Goal: Task Accomplishment & Management: Complete application form

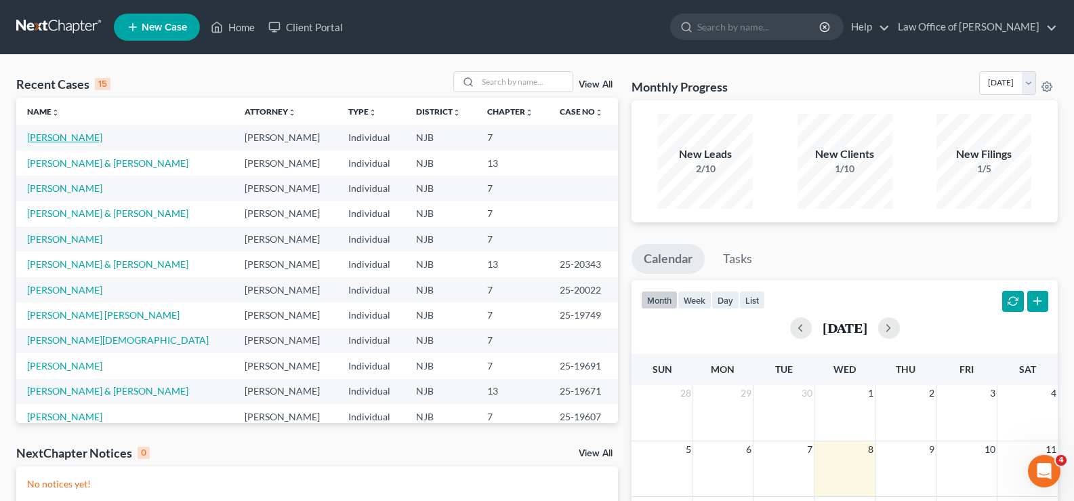
click at [55, 140] on link "[PERSON_NAME]" at bounding box center [64, 137] width 75 height 12
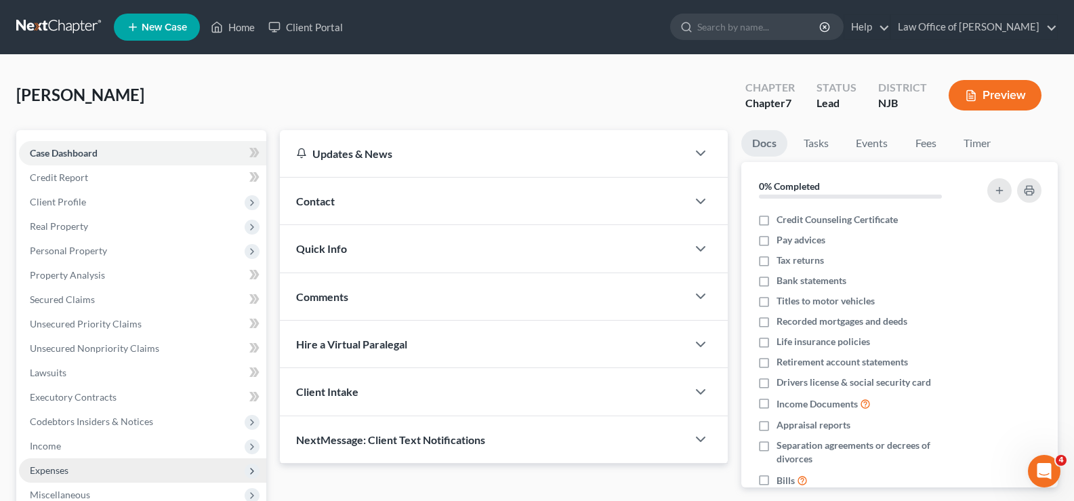
click at [59, 472] on span "Expenses" at bounding box center [49, 470] width 39 height 12
click at [65, 491] on span "Home" at bounding box center [70, 494] width 26 height 12
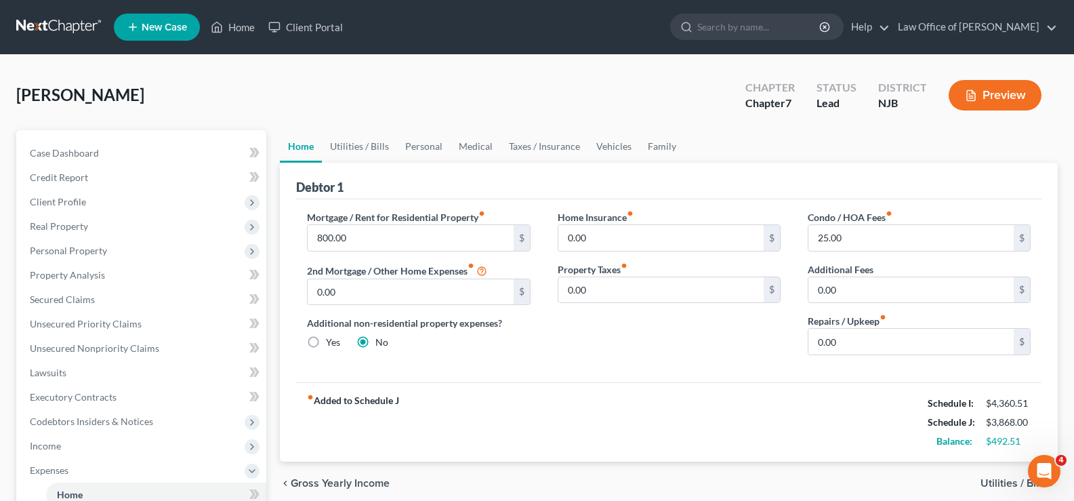
click at [977, 87] on button "Preview" at bounding box center [995, 95] width 93 height 30
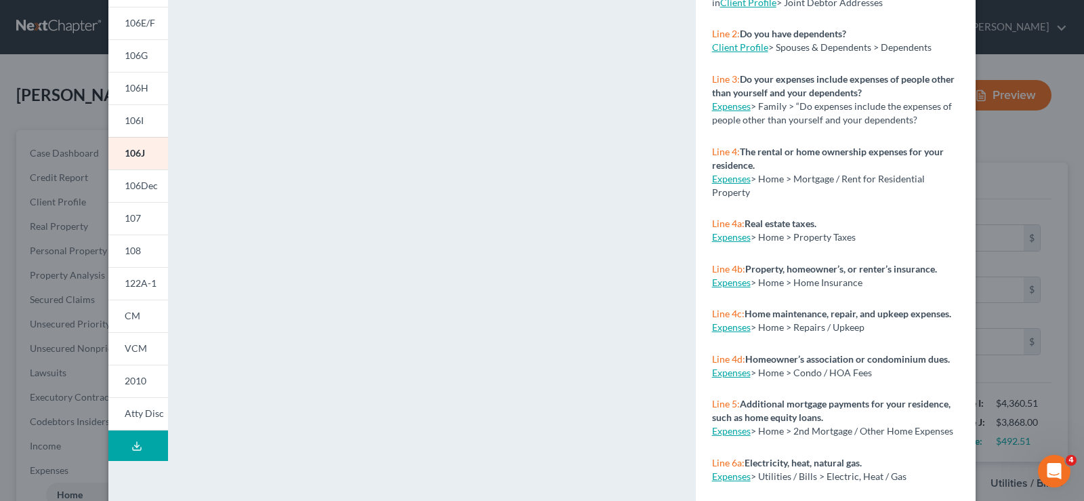
scroll to position [264, 0]
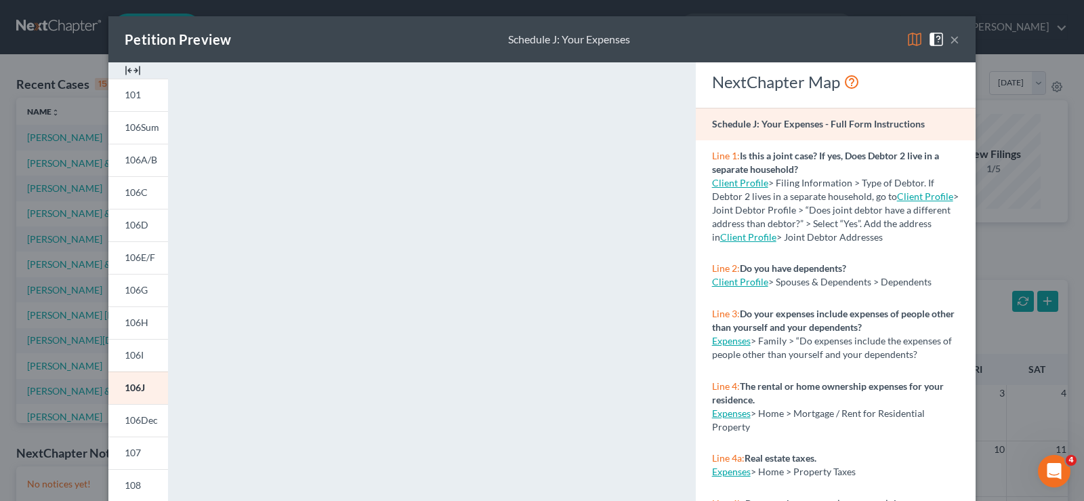
click at [950, 36] on button "×" at bounding box center [954, 39] width 9 height 16
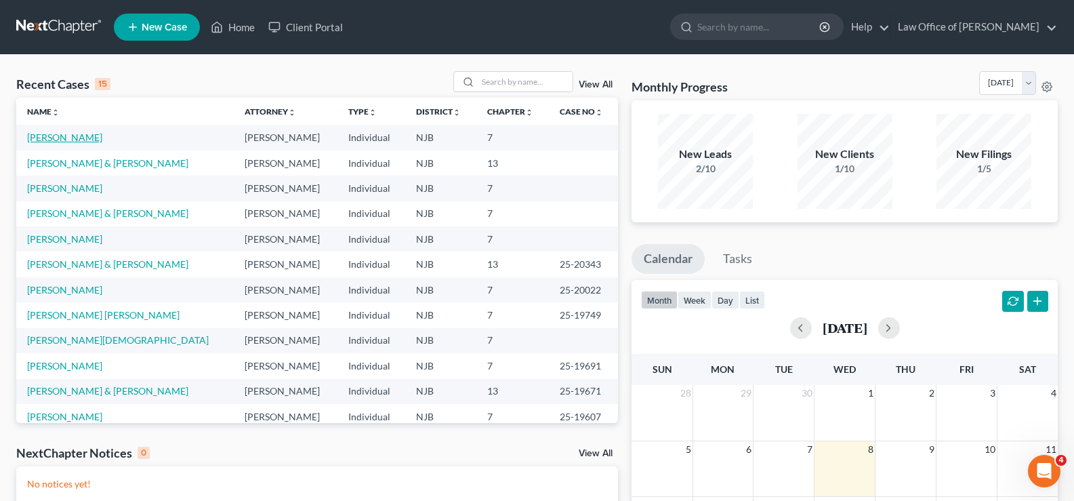
click at [58, 135] on link "[PERSON_NAME]" at bounding box center [64, 137] width 75 height 12
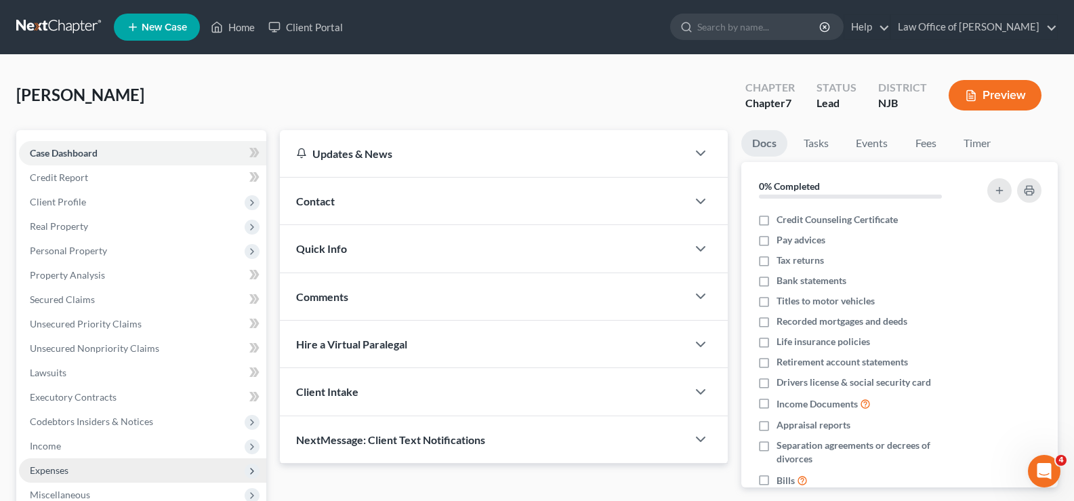
click at [47, 470] on span "Expenses" at bounding box center [49, 470] width 39 height 12
click at [65, 494] on span "Home" at bounding box center [70, 494] width 26 height 12
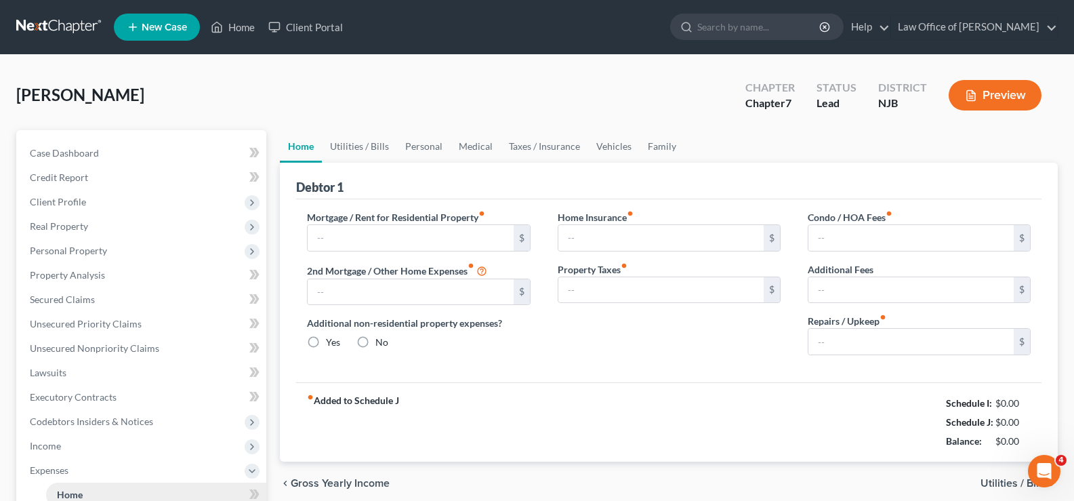
type input "800.00"
type input "0.00"
radio input "true"
type input "0.00"
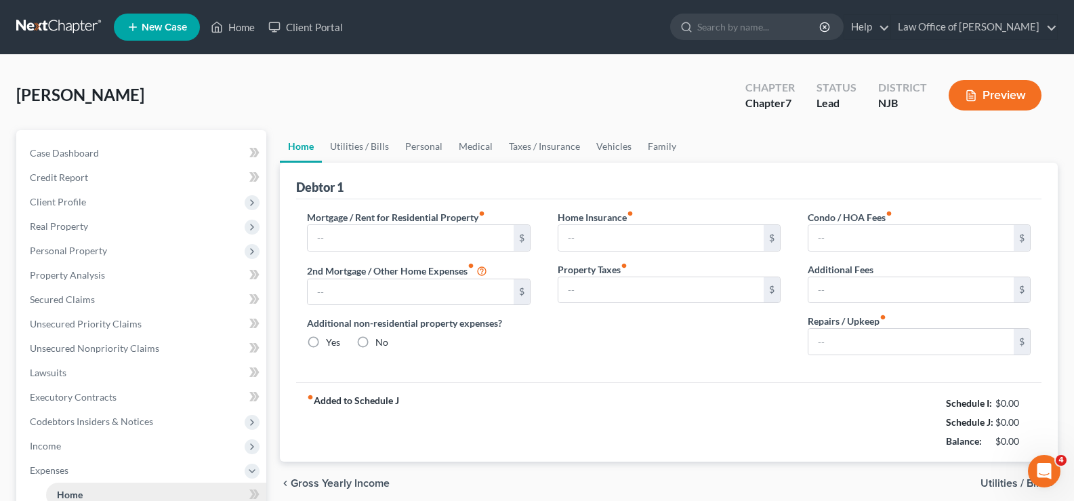
type input "25.00"
type input "0.00"
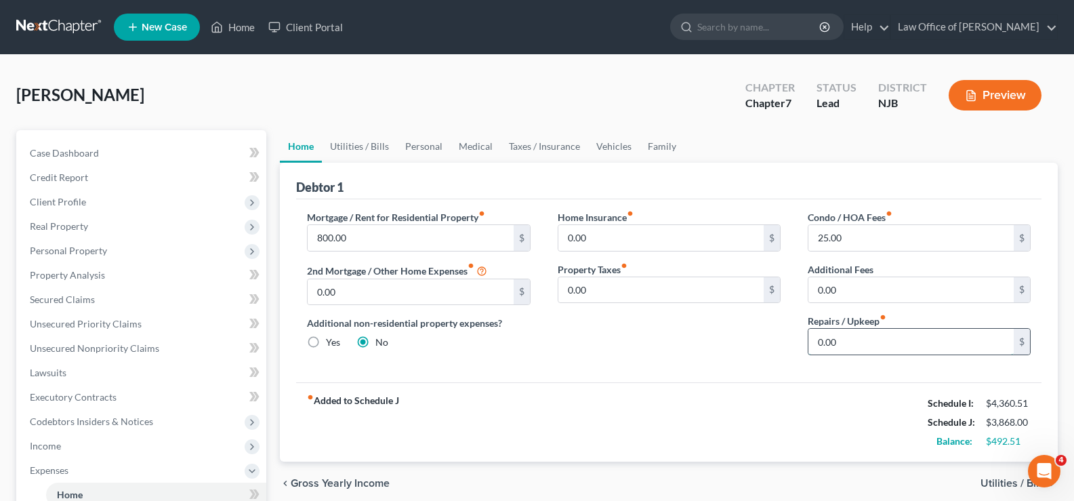
click at [902, 350] on input "0.00" at bounding box center [910, 342] width 205 height 26
type input "350.00"
click at [359, 145] on link "Utilities / Bills" at bounding box center [359, 146] width 75 height 33
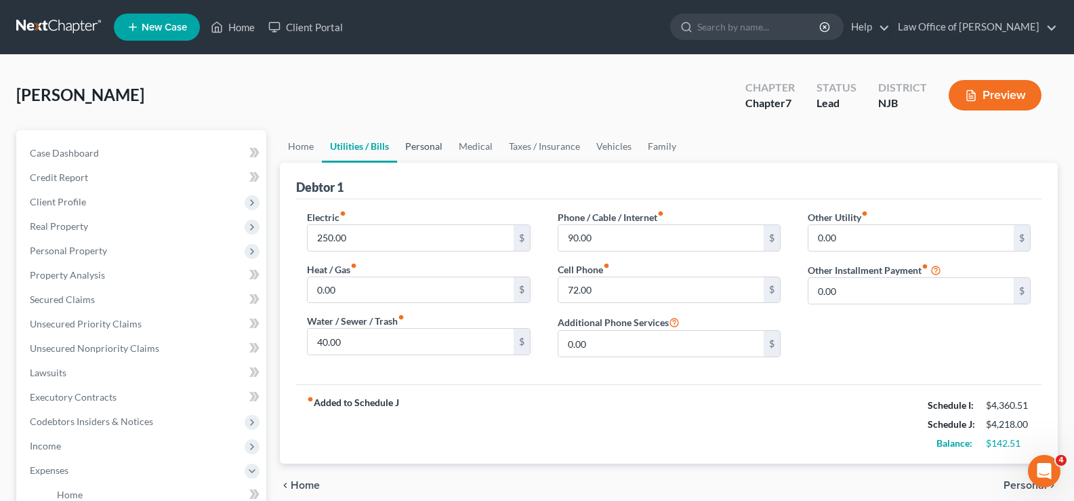
click at [431, 144] on link "Personal" at bounding box center [424, 146] width 54 height 33
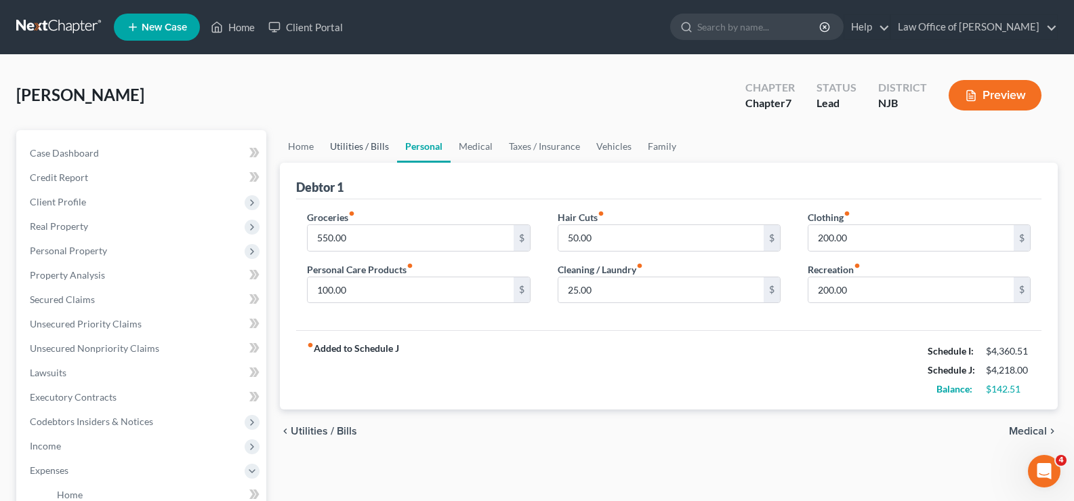
click at [372, 144] on link "Utilities / Bills" at bounding box center [359, 146] width 75 height 33
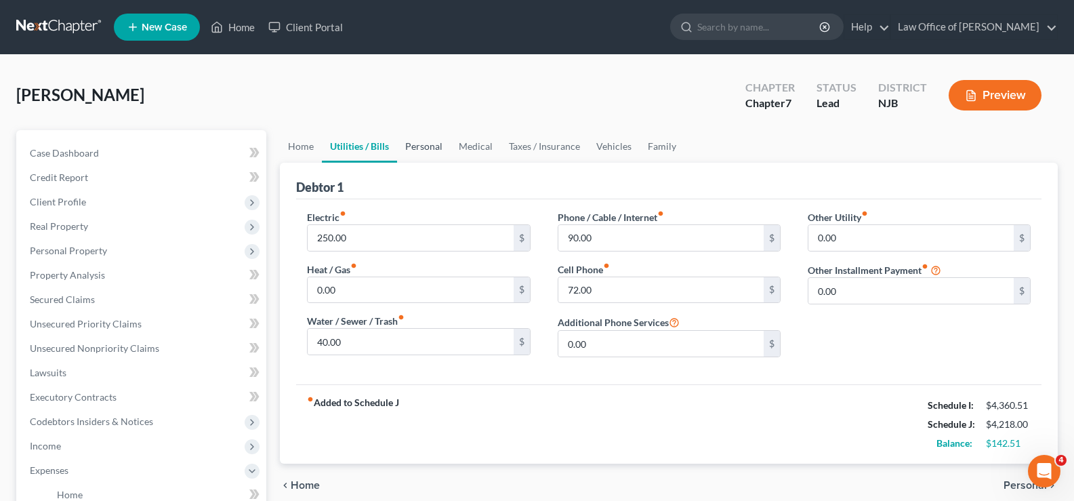
click at [432, 147] on link "Personal" at bounding box center [424, 146] width 54 height 33
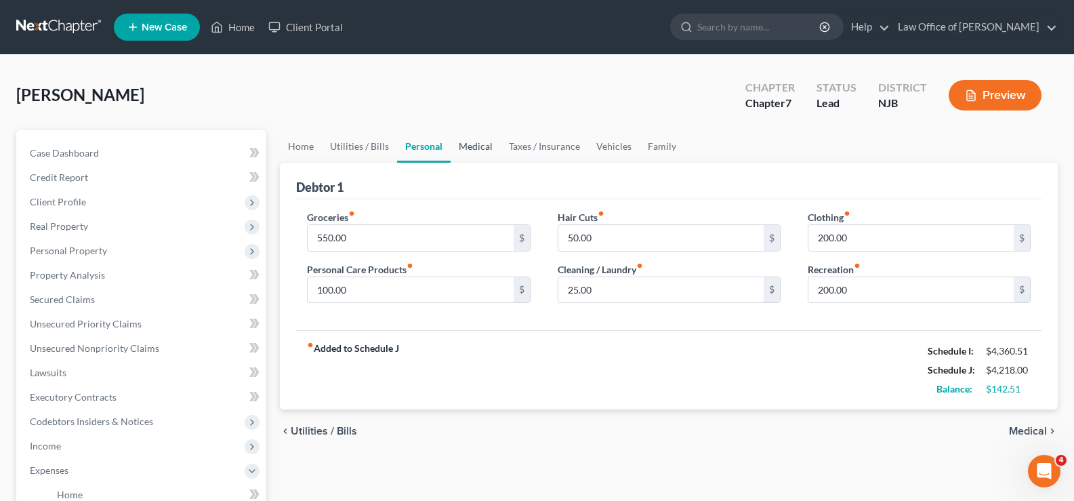
click at [479, 142] on link "Medical" at bounding box center [476, 146] width 50 height 33
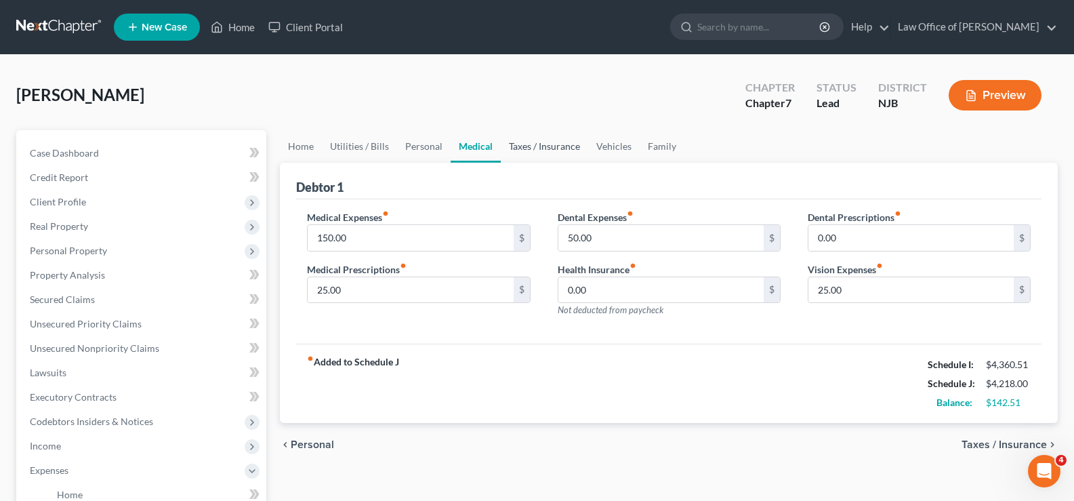
click at [545, 147] on link "Taxes / Insurance" at bounding box center [544, 146] width 87 height 33
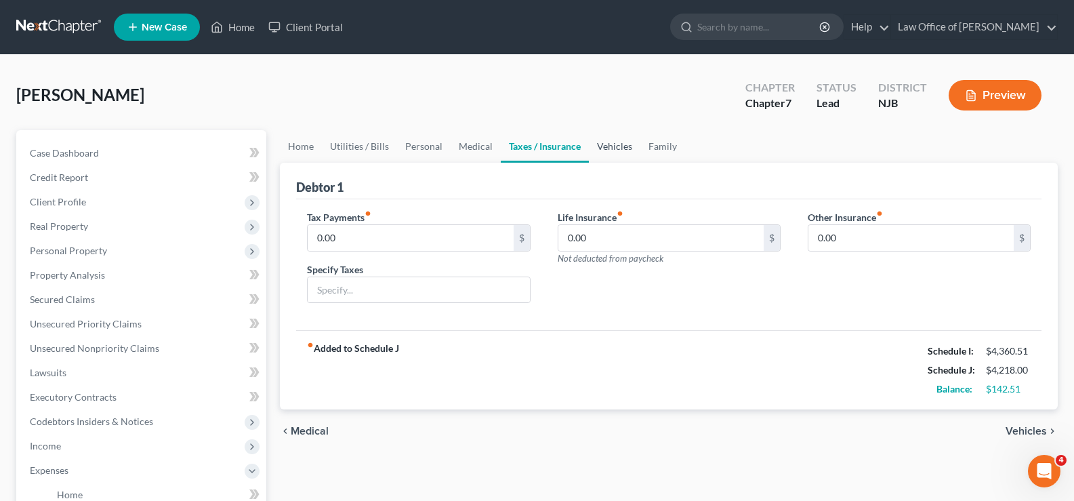
click at [609, 145] on link "Vehicles" at bounding box center [614, 146] width 51 height 33
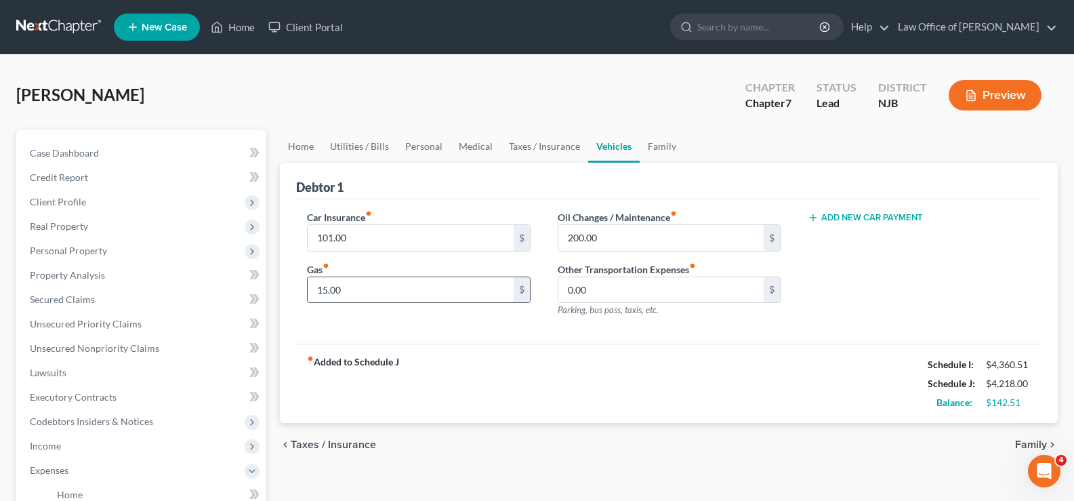
click at [431, 292] on input "15.00" at bounding box center [410, 290] width 205 height 26
type input "120."
click at [617, 243] on input "200.00" at bounding box center [660, 238] width 205 height 26
click at [659, 141] on link "Family" at bounding box center [662, 146] width 45 height 33
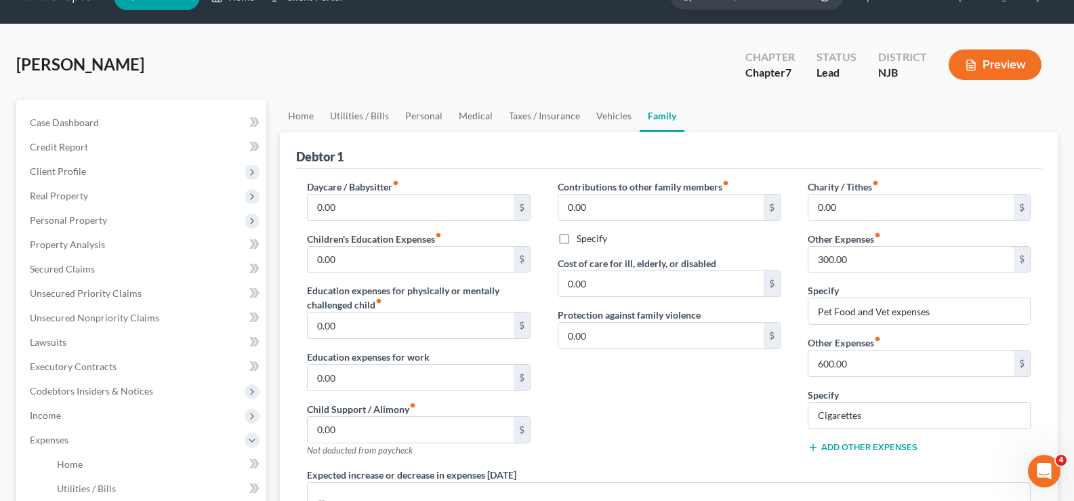
scroll to position [29, 0]
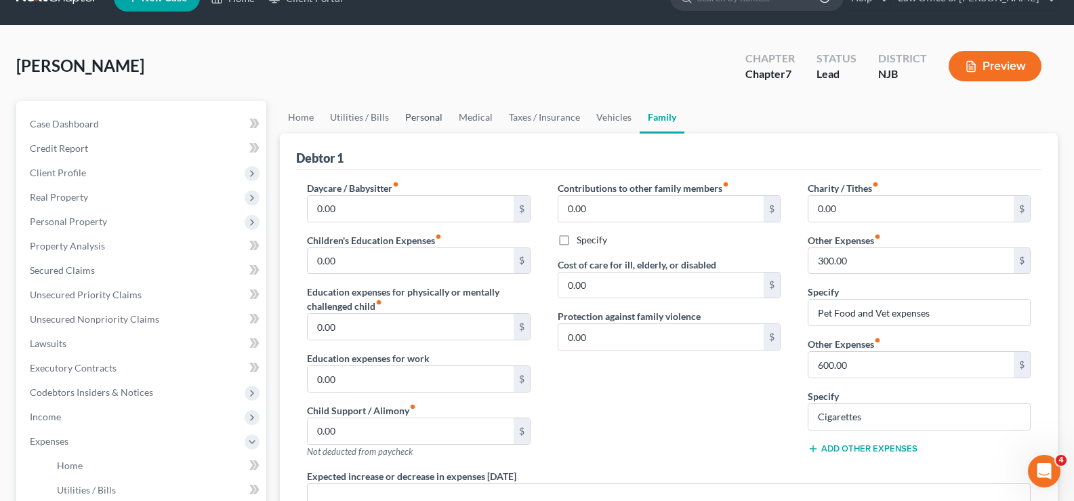
click at [423, 115] on link "Personal" at bounding box center [424, 117] width 54 height 33
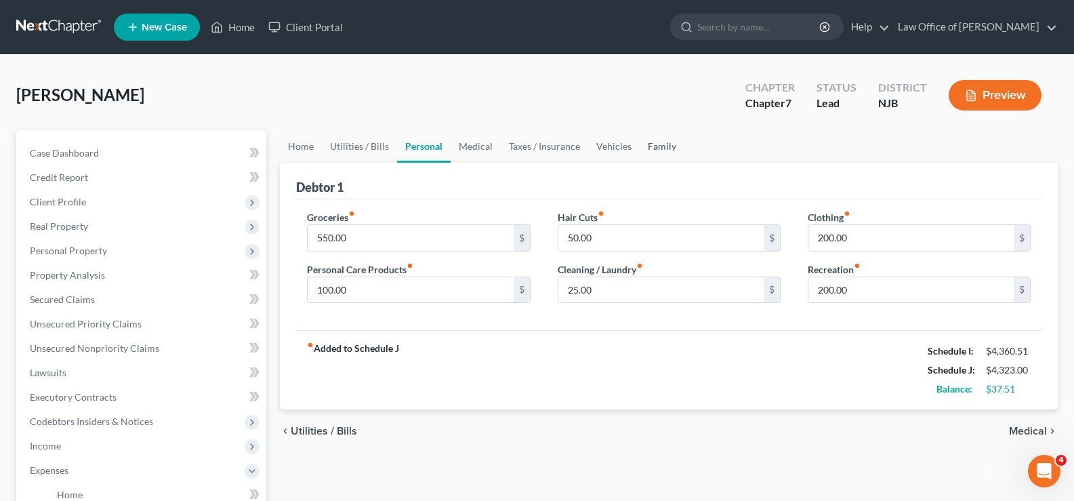
click at [662, 142] on link "Family" at bounding box center [662, 146] width 45 height 33
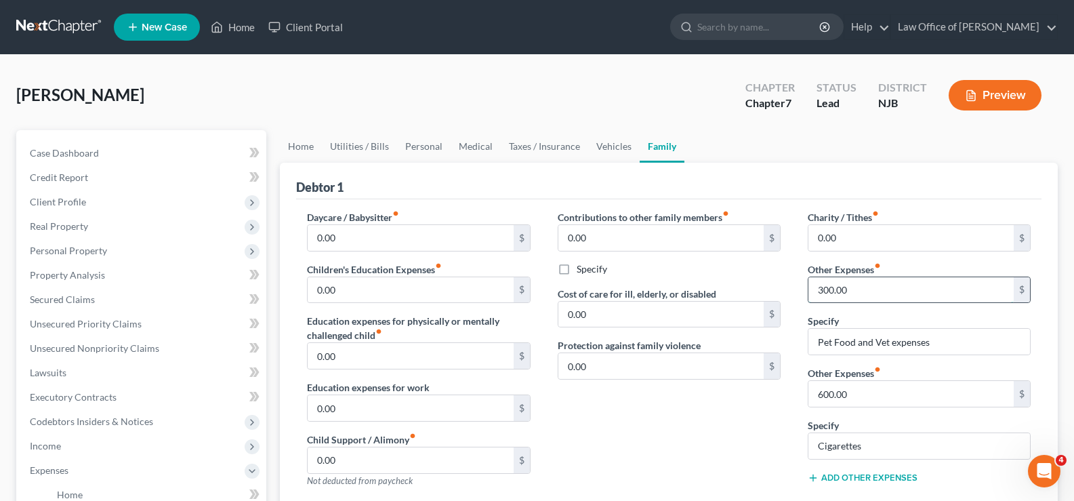
click at [863, 284] on input "300.00" at bounding box center [910, 290] width 205 height 26
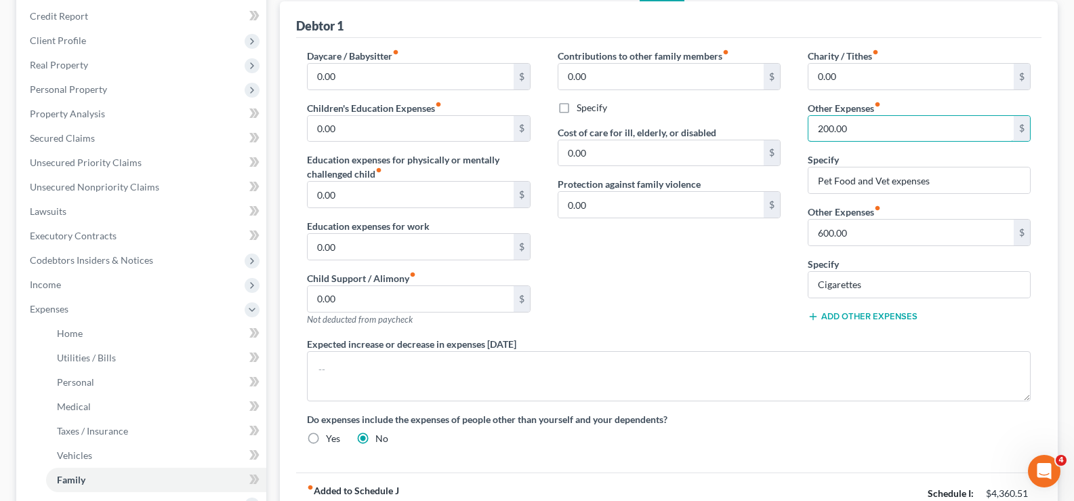
scroll to position [179, 0]
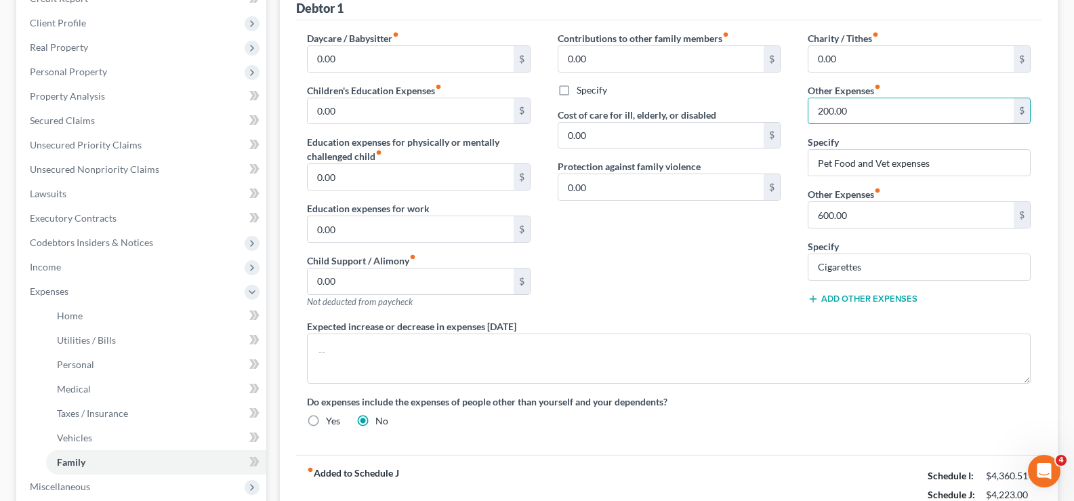
type input "200.00"
click at [851, 296] on button "Add Other Expenses" at bounding box center [863, 298] width 110 height 11
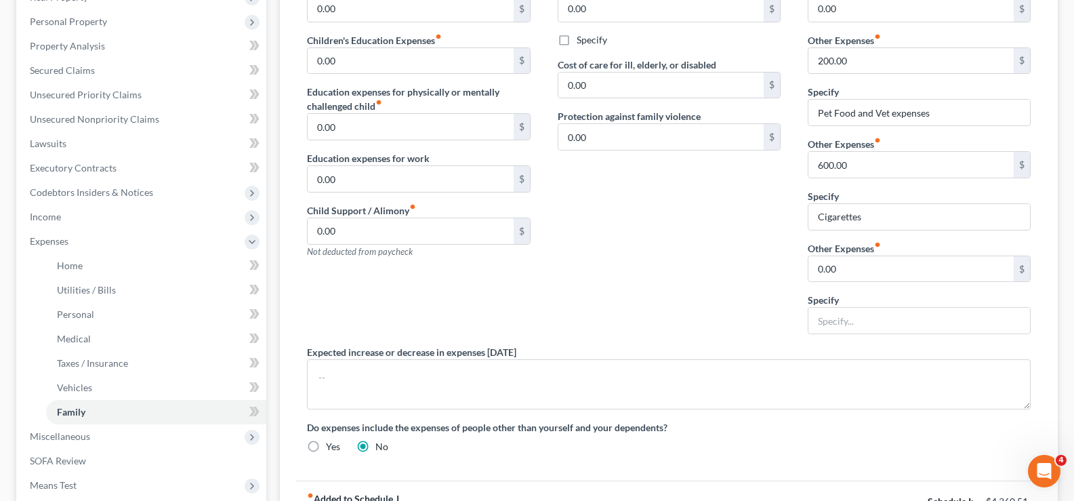
scroll to position [390, 0]
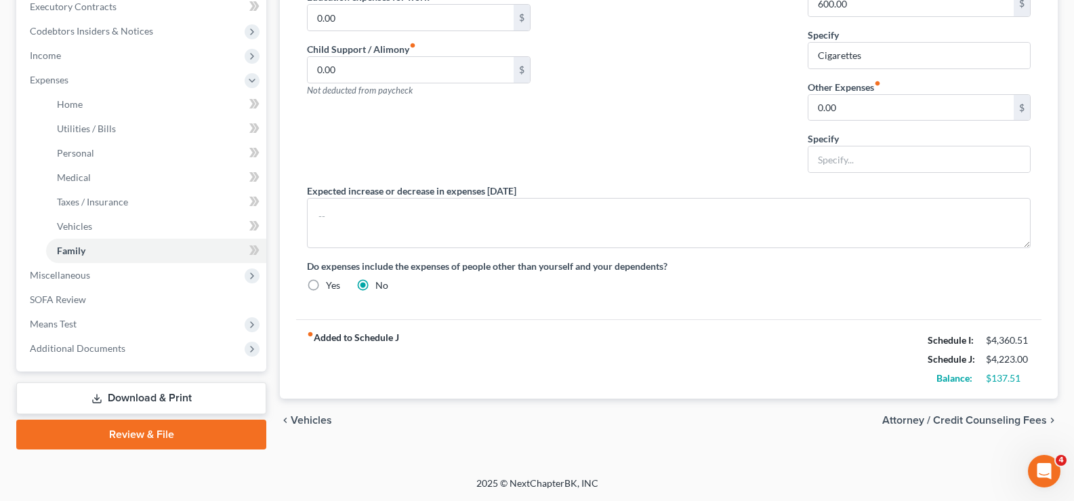
click at [986, 419] on span "Attorney / Credit Counseling Fees" at bounding box center [964, 420] width 165 height 11
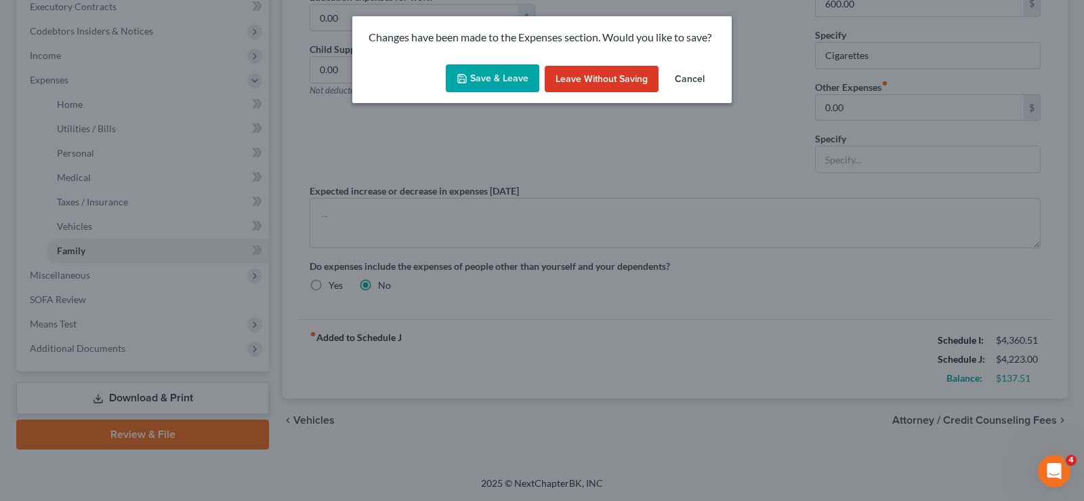
click at [489, 81] on button "Save & Leave" at bounding box center [492, 78] width 93 height 28
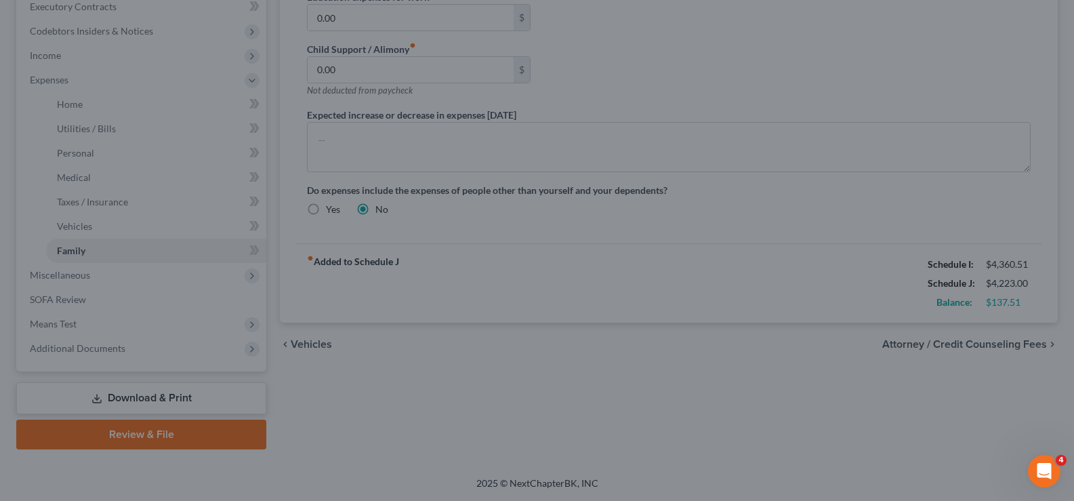
select select "0"
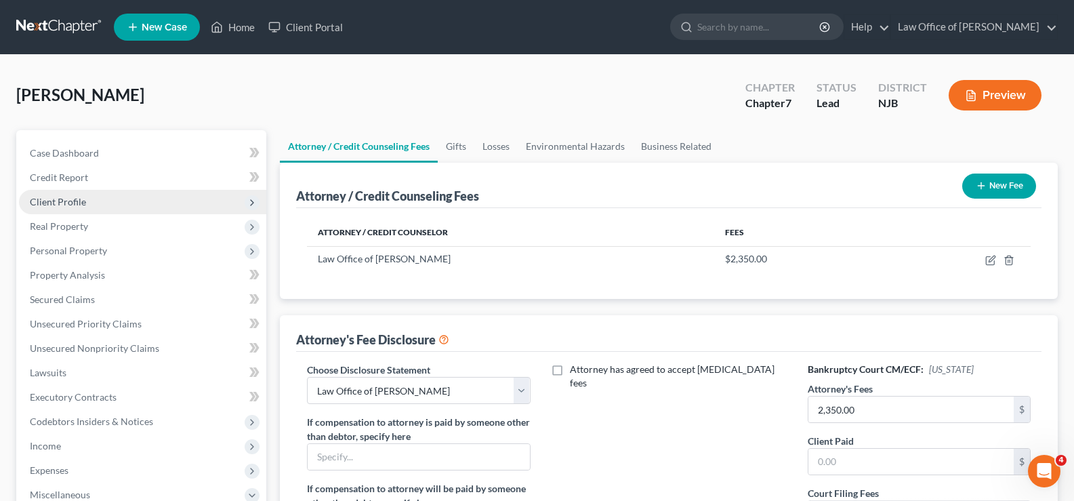
click at [59, 200] on span "Client Profile" at bounding box center [58, 202] width 56 height 12
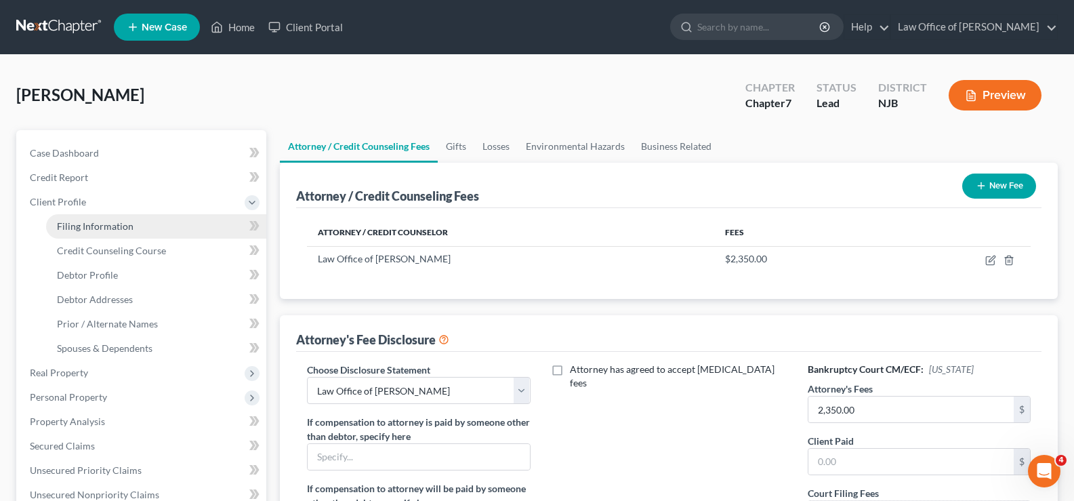
click at [90, 226] on span "Filing Information" at bounding box center [95, 226] width 77 height 12
select select "1"
select select "0"
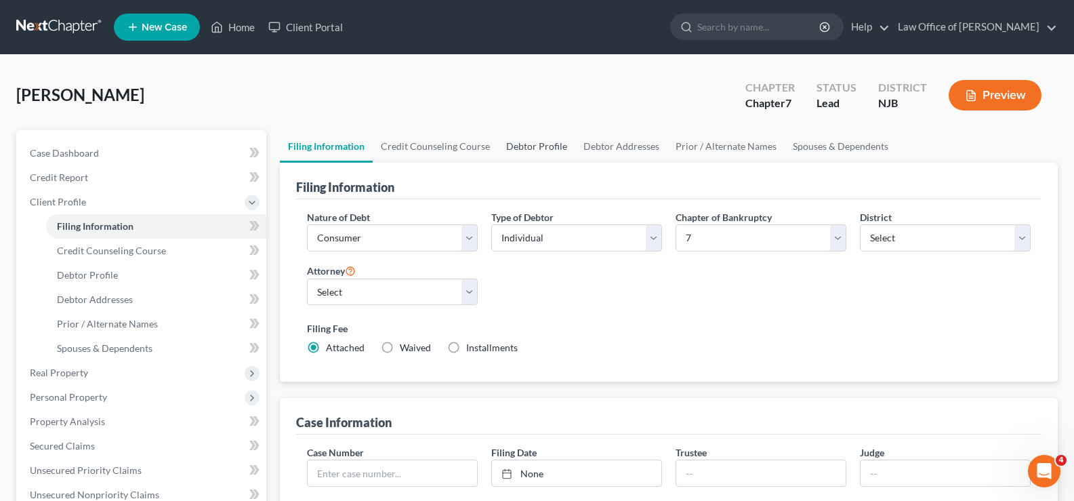
click at [538, 144] on link "Debtor Profile" at bounding box center [536, 146] width 77 height 33
select select "0"
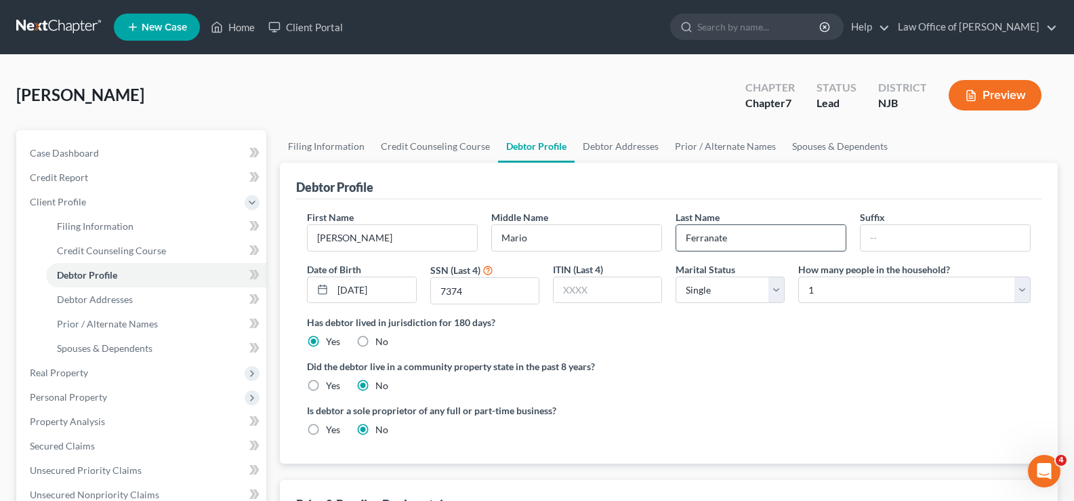
click at [714, 236] on input "Ferranate" at bounding box center [760, 238] width 169 height 26
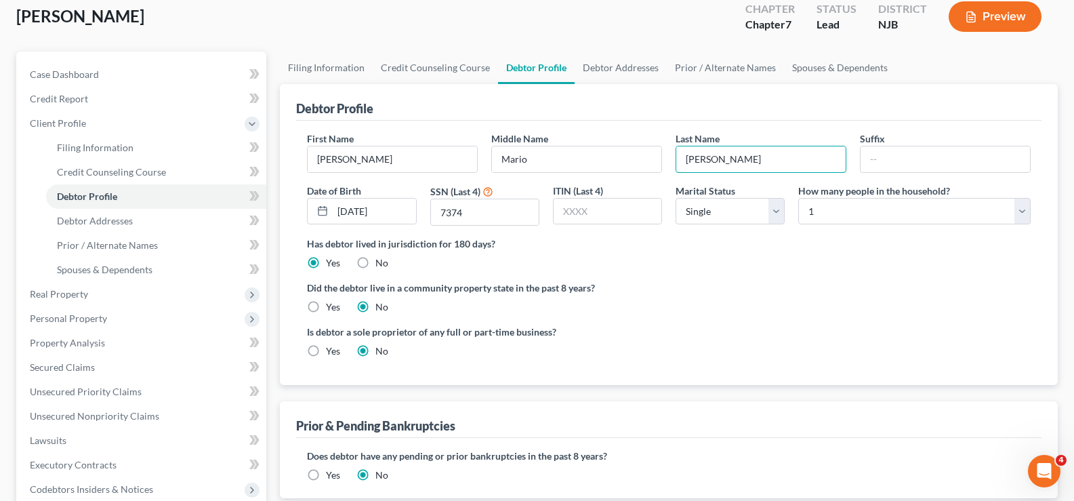
scroll to position [64, 0]
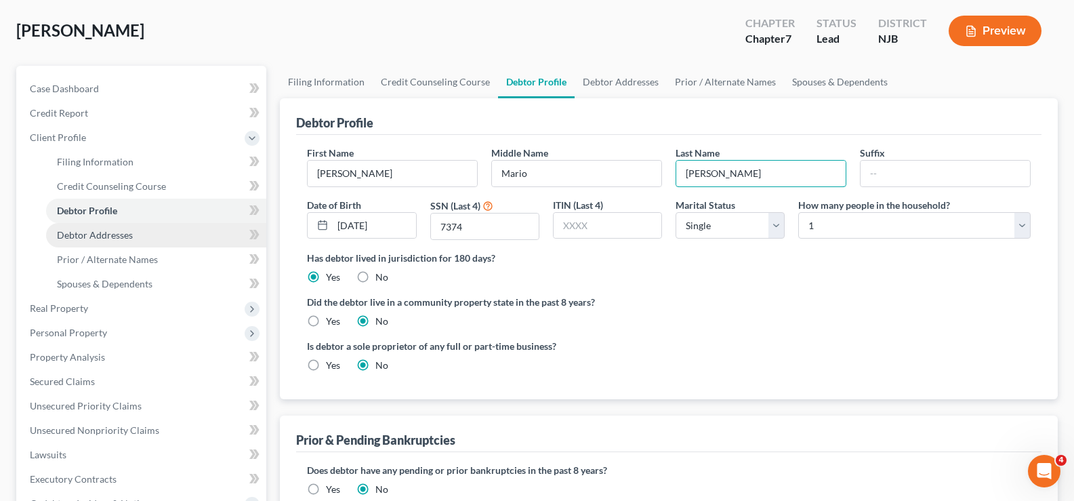
type input "[PERSON_NAME]"
click at [101, 234] on span "Debtor Addresses" at bounding box center [95, 235] width 76 height 12
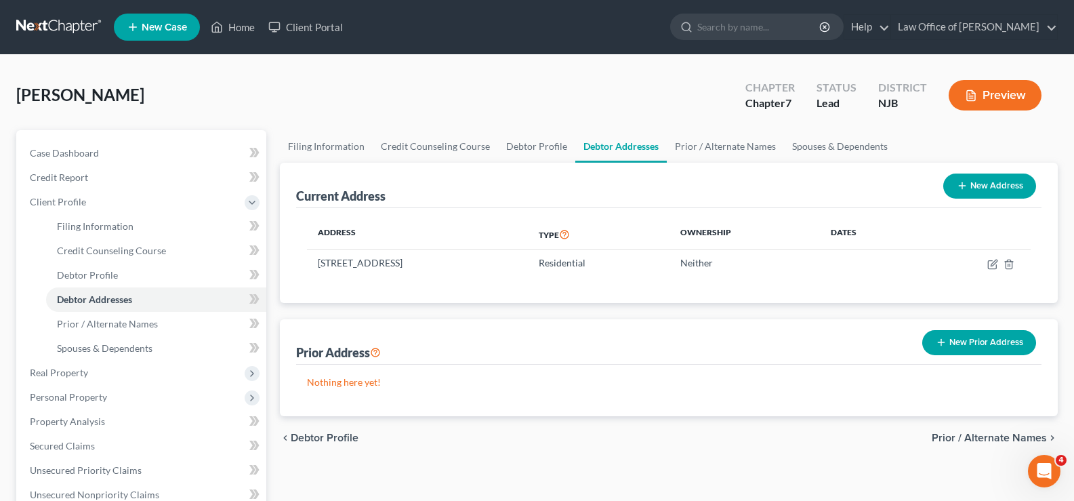
click at [1012, 94] on button "Preview" at bounding box center [995, 95] width 93 height 30
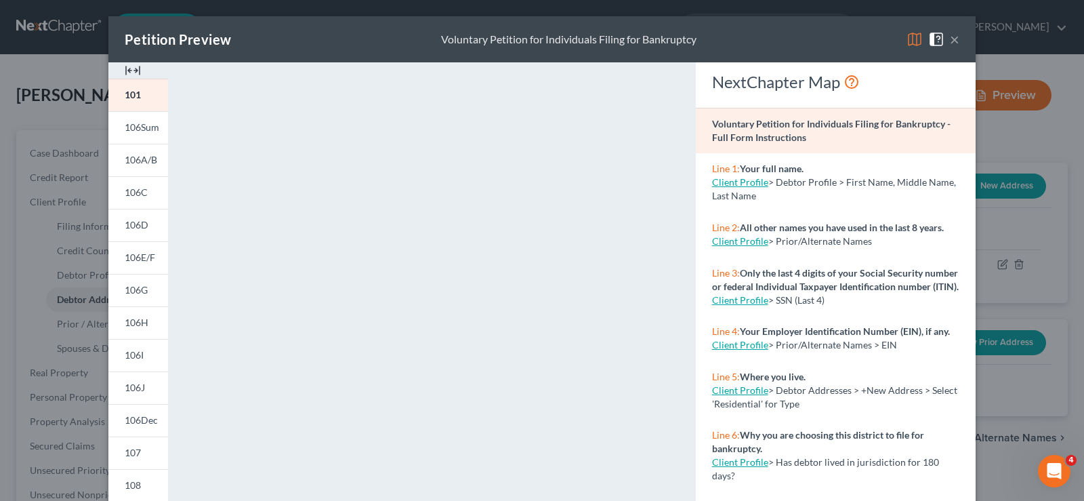
click at [951, 34] on button "×" at bounding box center [954, 39] width 9 height 16
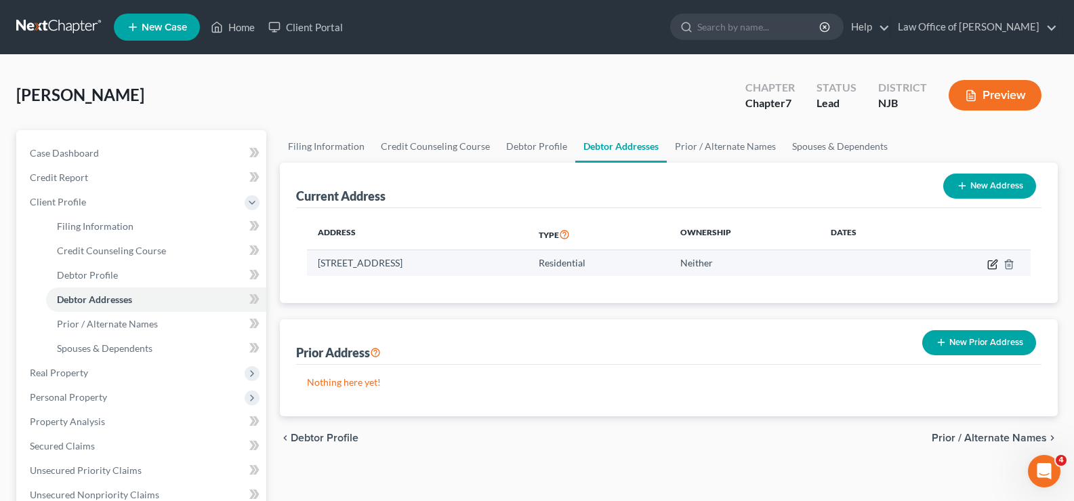
click at [993, 260] on icon "button" at bounding box center [992, 264] width 11 height 11
select select "33"
select select "0"
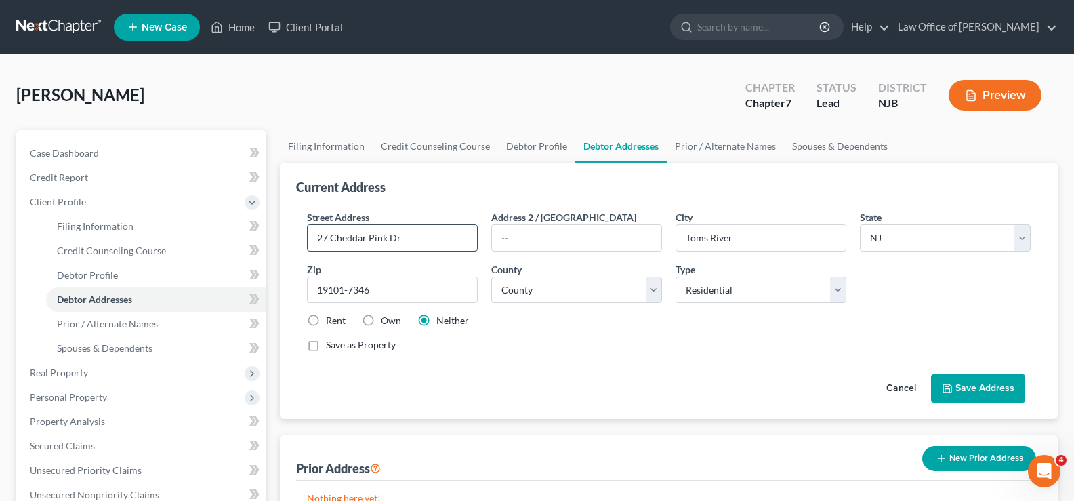
click at [437, 240] on input "27 Cheddar Pink Dr" at bounding box center [392, 238] width 169 height 26
type input "27 Cheddar Pink Cove"
drag, startPoint x: 376, startPoint y: 298, endPoint x: 0, endPoint y: 382, distance: 385.3
click at [0, 381] on div "[PERSON_NAME] Upgraded Chapter Chapter 7 Status [GEOGRAPHIC_DATA] NJB Preview P…" at bounding box center [537, 448] width 1074 height 787
type input "08755"
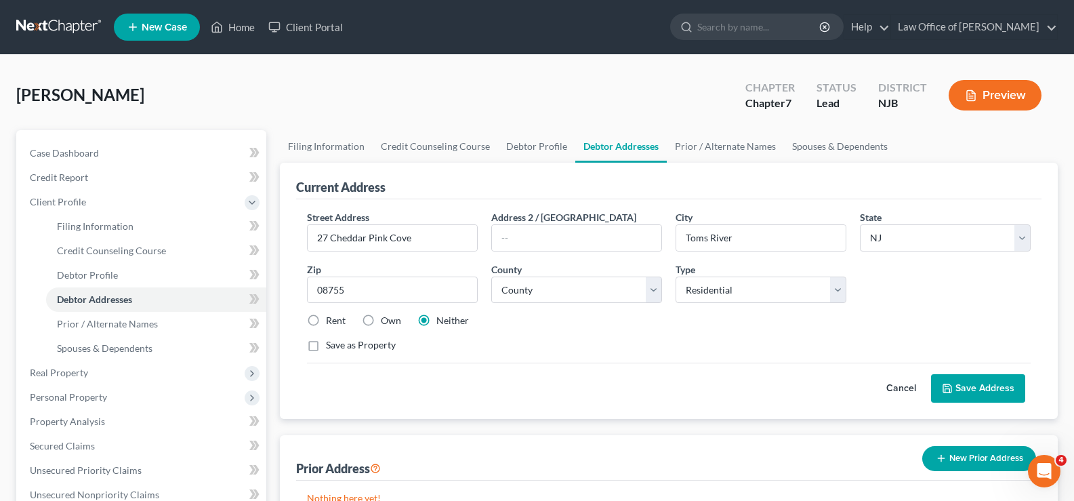
click at [550, 327] on div "Street Address * 27 Cheddar Pink Cove Address 2 / [GEOGRAPHIC_DATA] * Toms Rive…" at bounding box center [668, 286] width 737 height 153
click at [973, 383] on button "Save Address" at bounding box center [978, 388] width 94 height 28
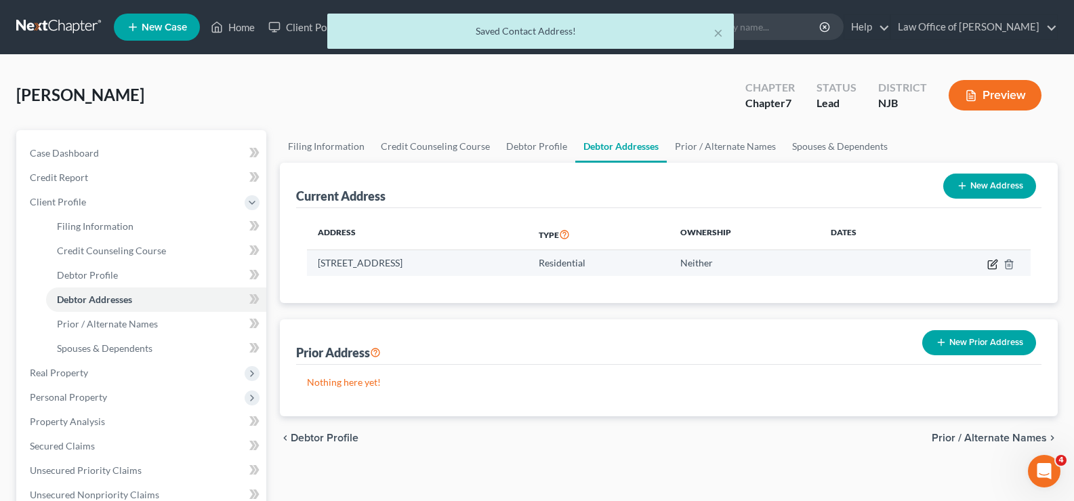
click at [992, 262] on icon "button" at bounding box center [992, 264] width 11 height 11
select select "33"
select select "14"
select select "0"
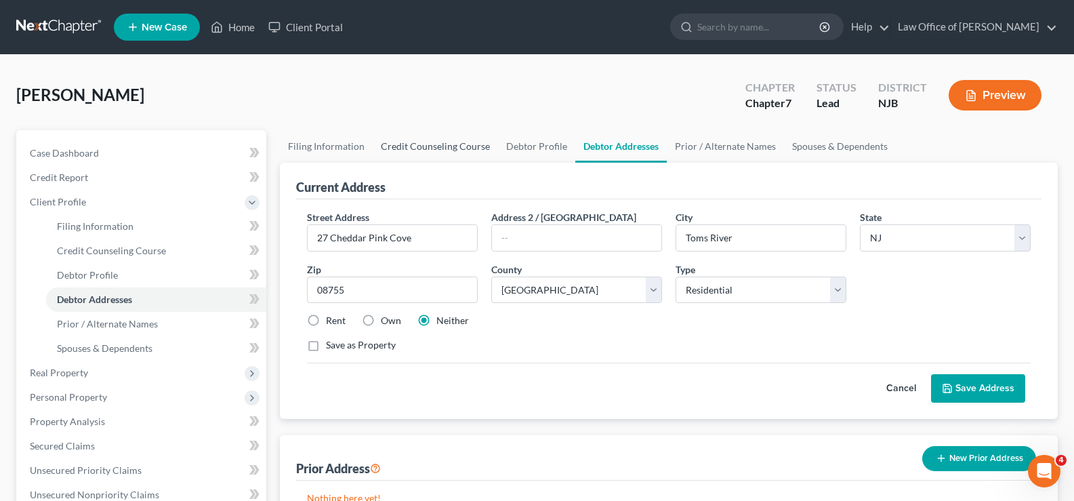
click at [442, 147] on link "Credit Counseling Course" at bounding box center [435, 146] width 125 height 33
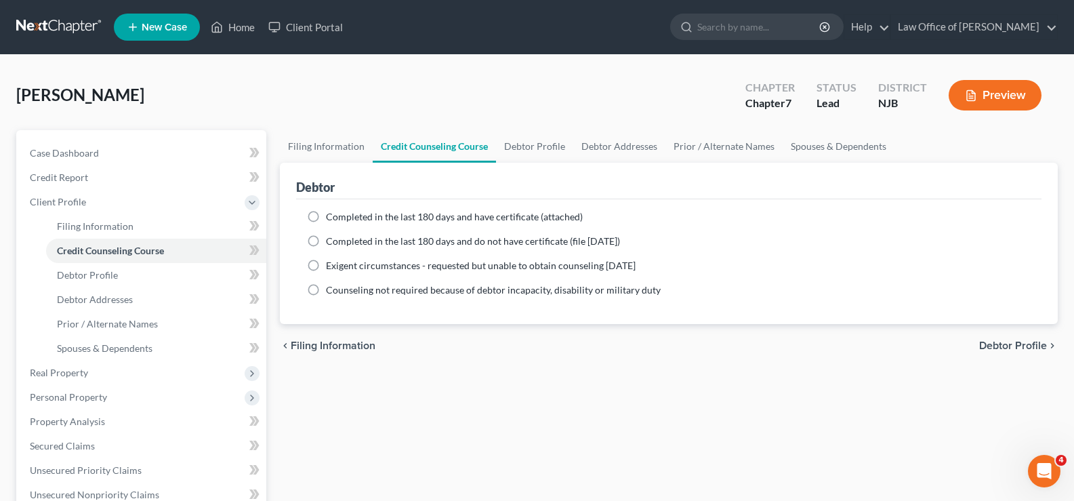
click at [326, 213] on label "Completed in the last 180 days and have certificate (attached)" at bounding box center [454, 217] width 257 height 14
click at [331, 213] on input "Completed in the last 180 days and have certificate (attached)" at bounding box center [335, 214] width 9 height 9
radio input "true"
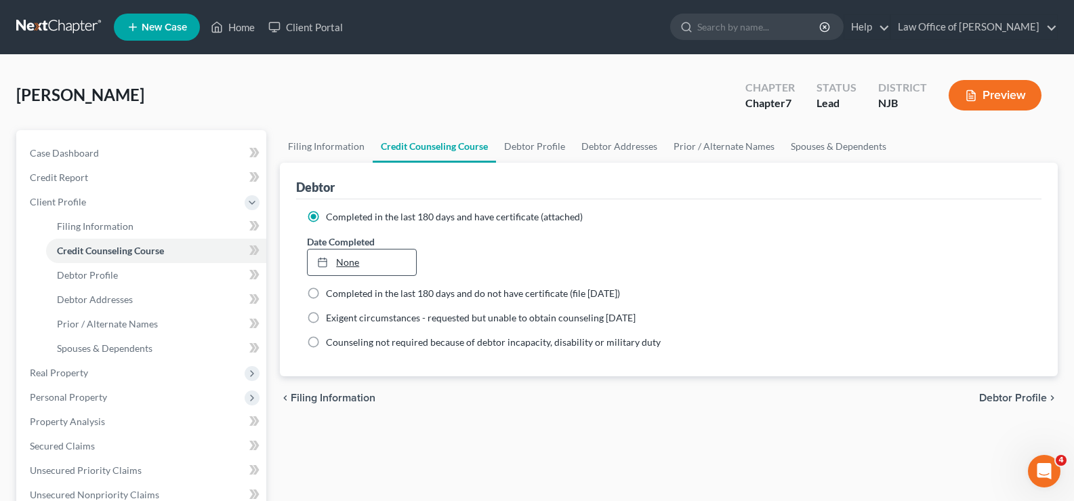
type input "[DATE]"
click at [339, 256] on link "None" at bounding box center [362, 262] width 108 height 26
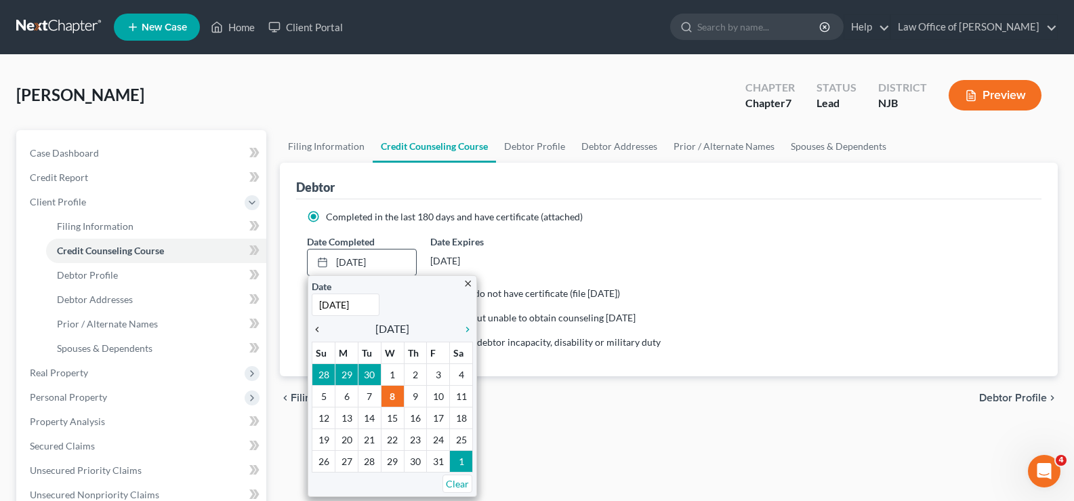
click at [315, 325] on icon "chevron_left" at bounding box center [321, 329] width 18 height 11
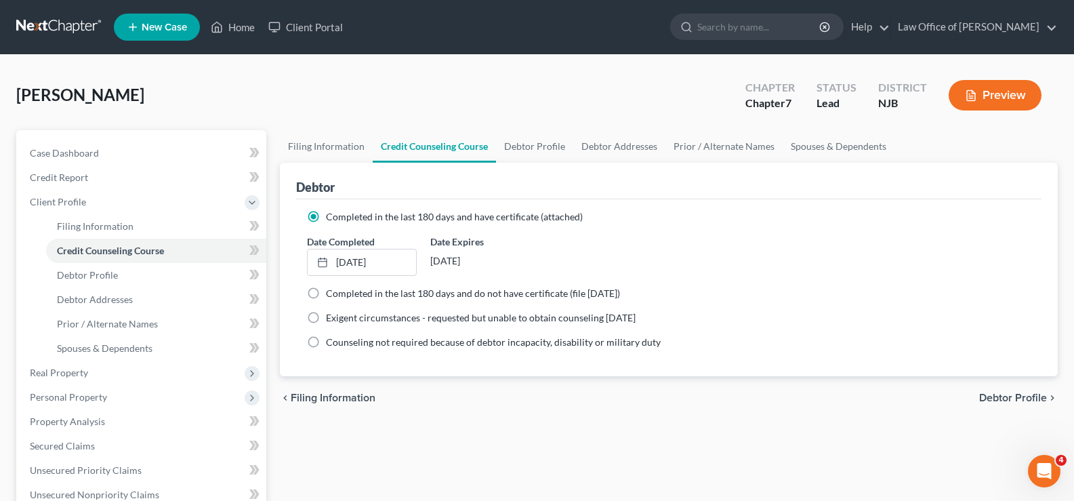
click at [1001, 392] on span "Debtor Profile" at bounding box center [1013, 397] width 68 height 11
select select "0"
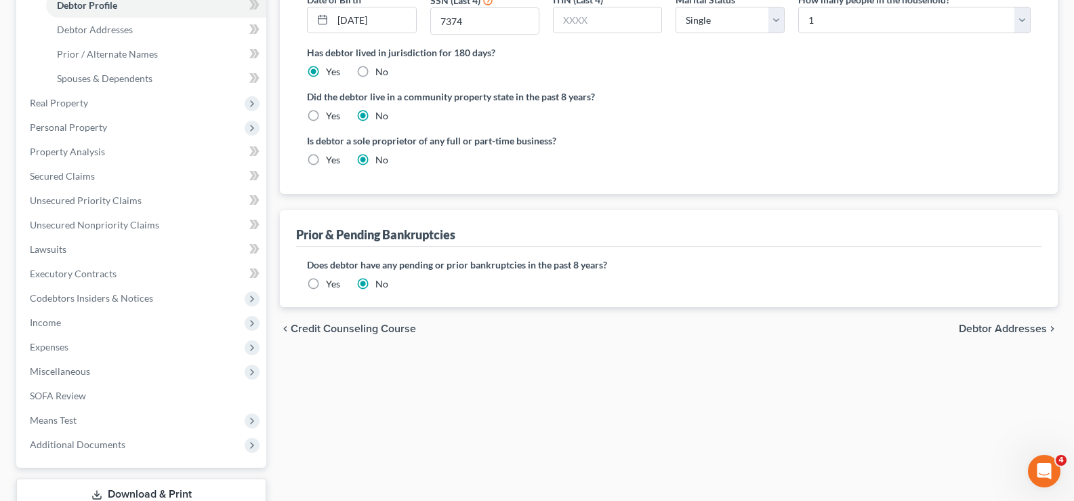
scroll to position [301, 0]
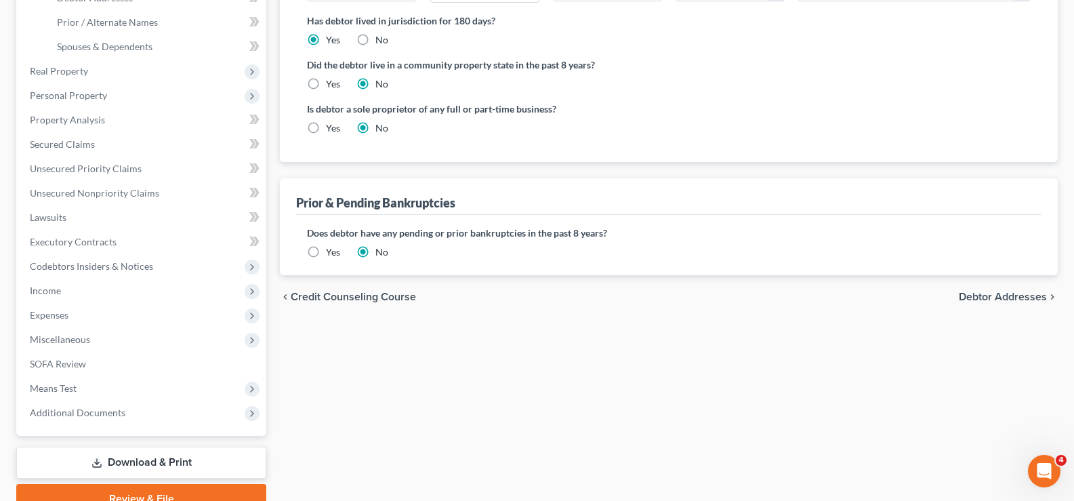
click at [986, 292] on span "Debtor Addresses" at bounding box center [1003, 296] width 88 height 11
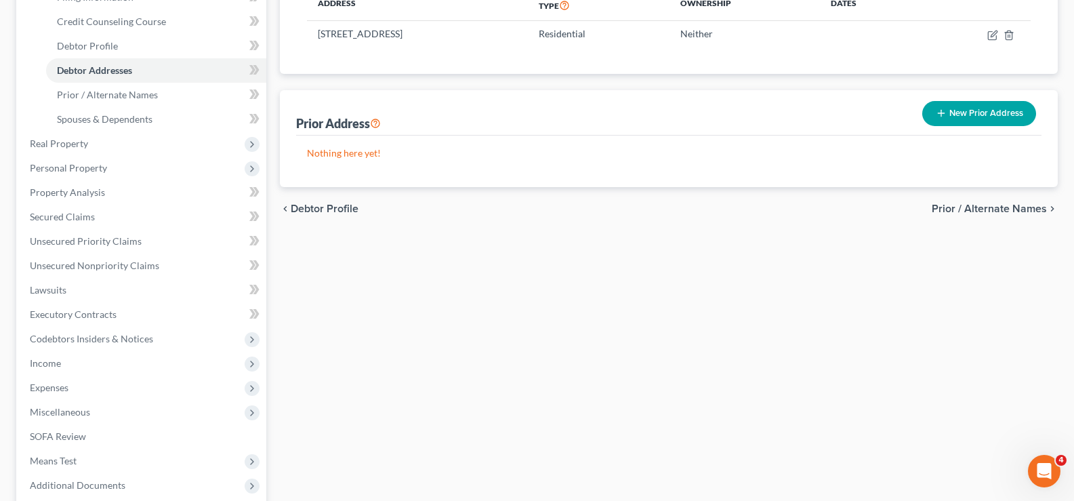
scroll to position [366, 0]
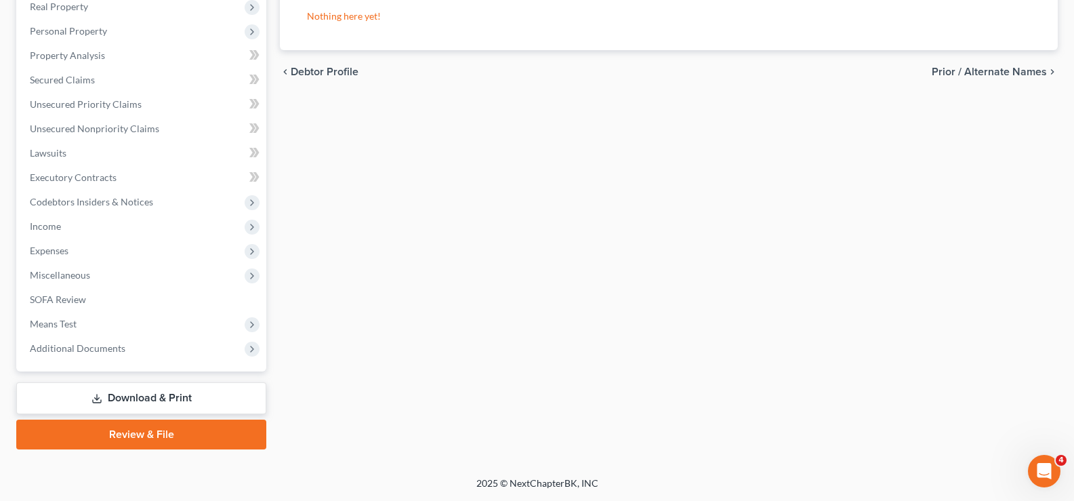
click at [110, 389] on link "Download & Print" at bounding box center [141, 398] width 250 height 32
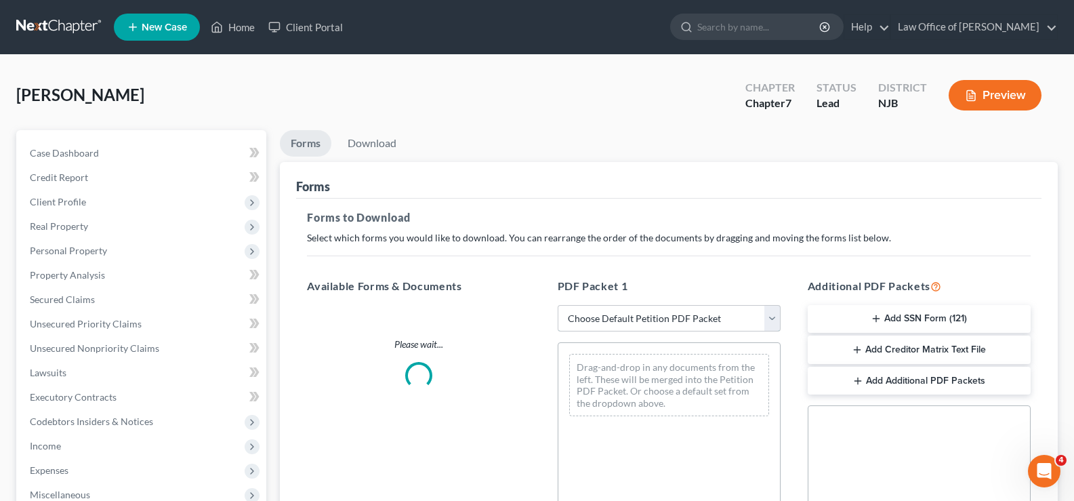
click at [574, 320] on select "Choose Default Petition PDF Packet Complete Bankruptcy Petition (all forms and …" at bounding box center [669, 318] width 223 height 27
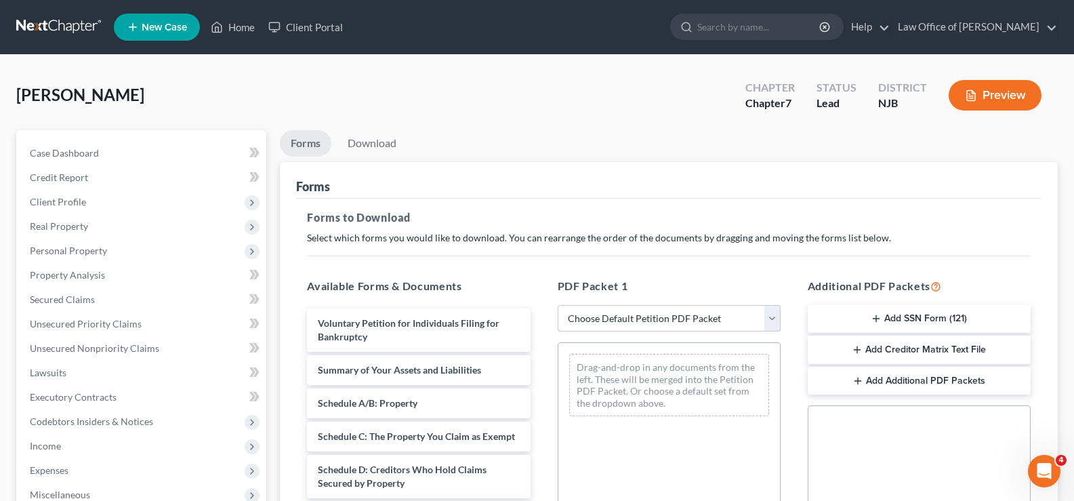
select select "0"
click at [558, 305] on select "Choose Default Petition PDF Packet Complete Bankruptcy Petition (all forms and …" at bounding box center [669, 318] width 223 height 27
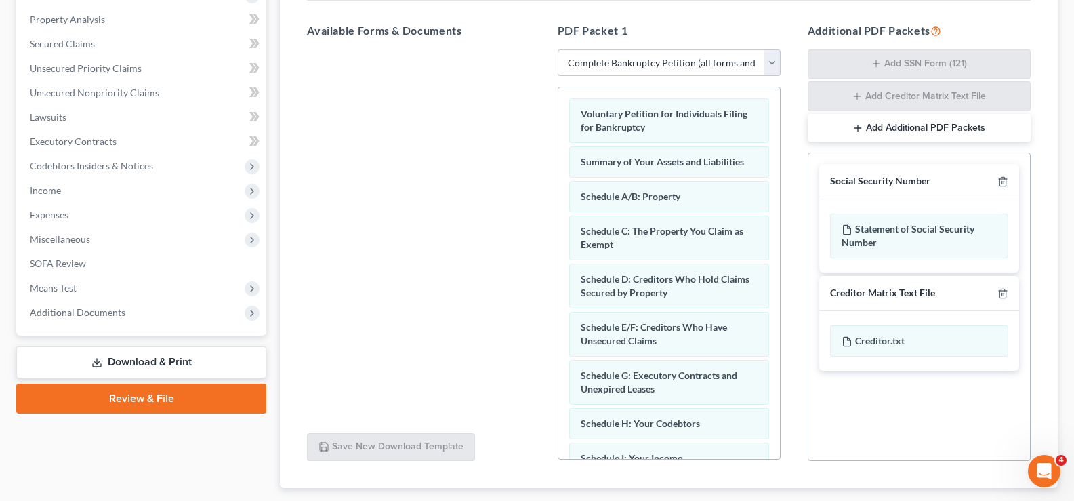
scroll to position [337, 0]
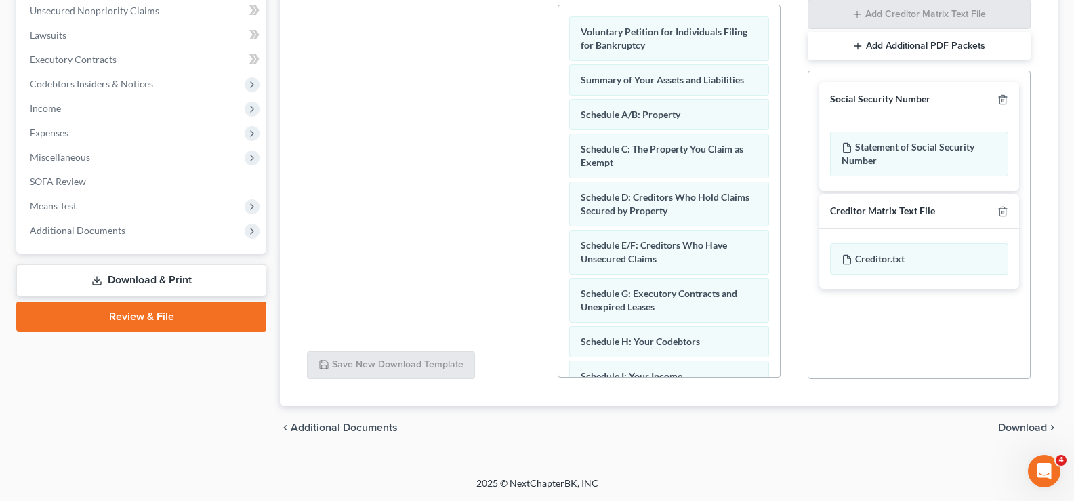
click at [1019, 430] on span "Download" at bounding box center [1022, 427] width 49 height 11
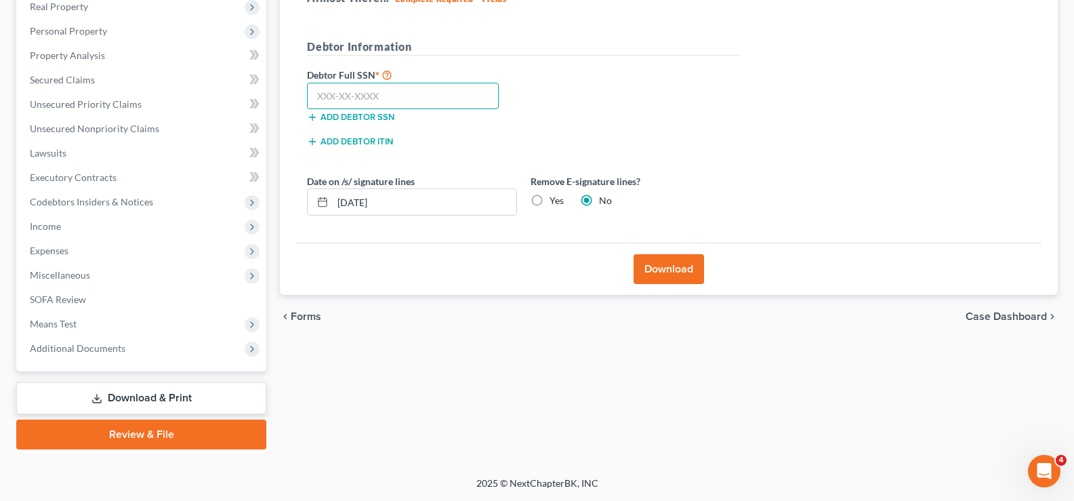
drag, startPoint x: 337, startPoint y: 91, endPoint x: 342, endPoint y: 84, distance: 9.2
click at [343, 86] on input "text" at bounding box center [403, 96] width 192 height 27
type input "143-58-7374"
click at [655, 262] on button "Download" at bounding box center [668, 269] width 70 height 30
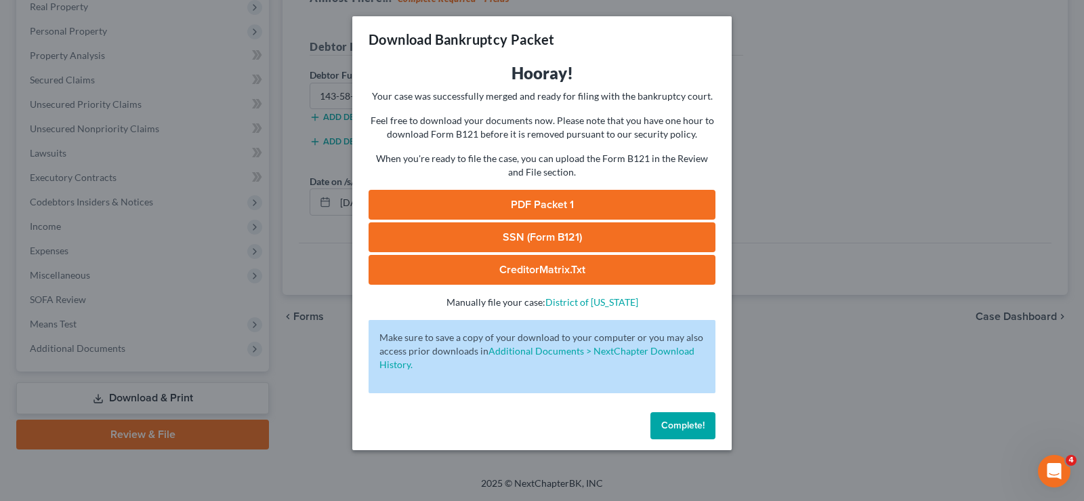
click at [610, 200] on link "PDF Packet 1" at bounding box center [542, 205] width 347 height 30
click at [668, 425] on span "Complete!" at bounding box center [682, 425] width 43 height 12
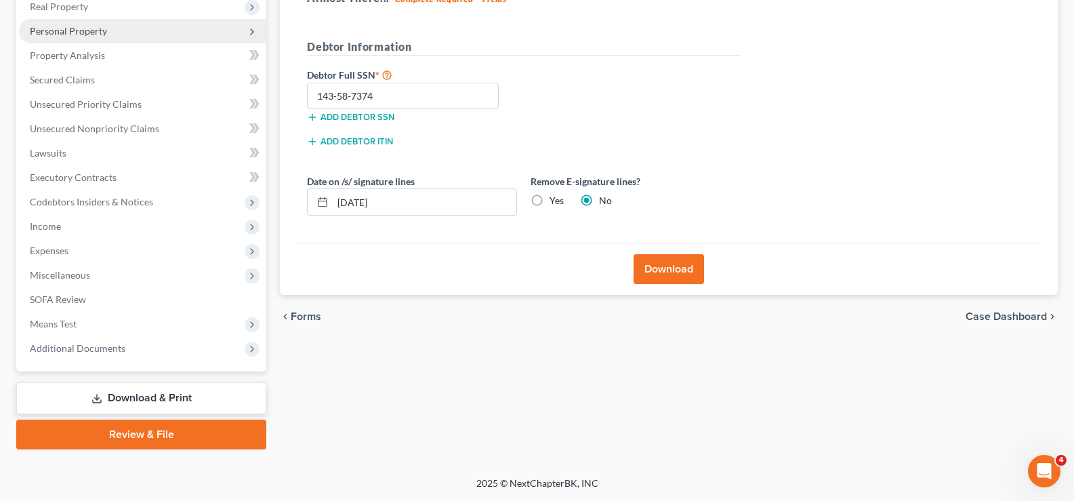
click at [58, 28] on span "Personal Property" at bounding box center [68, 31] width 77 height 12
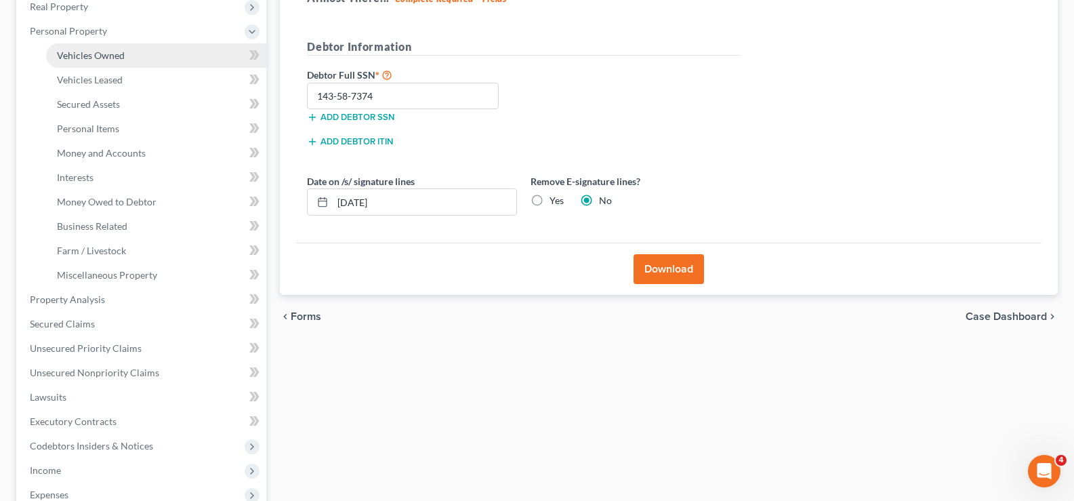
click at [77, 47] on link "Vehicles Owned" at bounding box center [156, 55] width 220 height 24
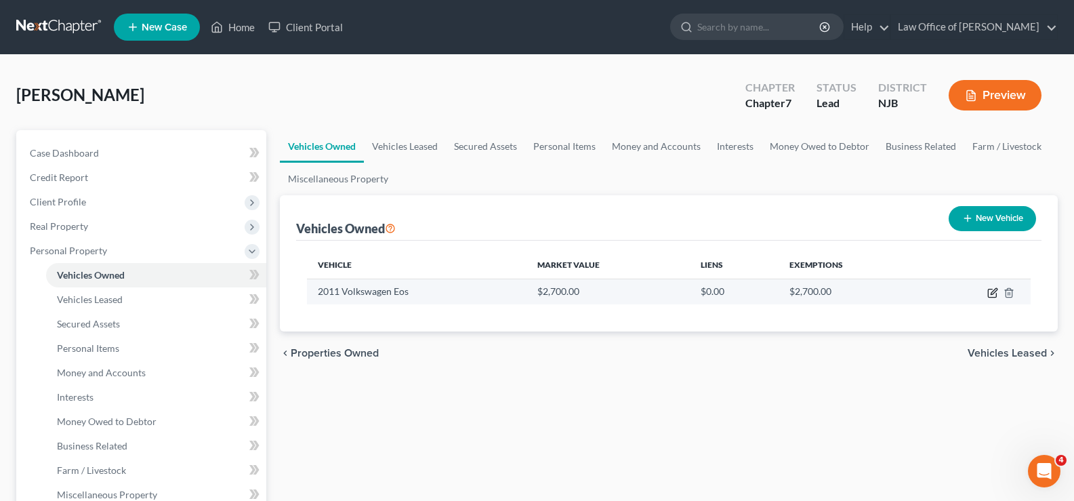
click at [994, 289] on icon "button" at bounding box center [994, 291] width 6 height 6
select select "0"
select select "15"
select select "3"
select select "0"
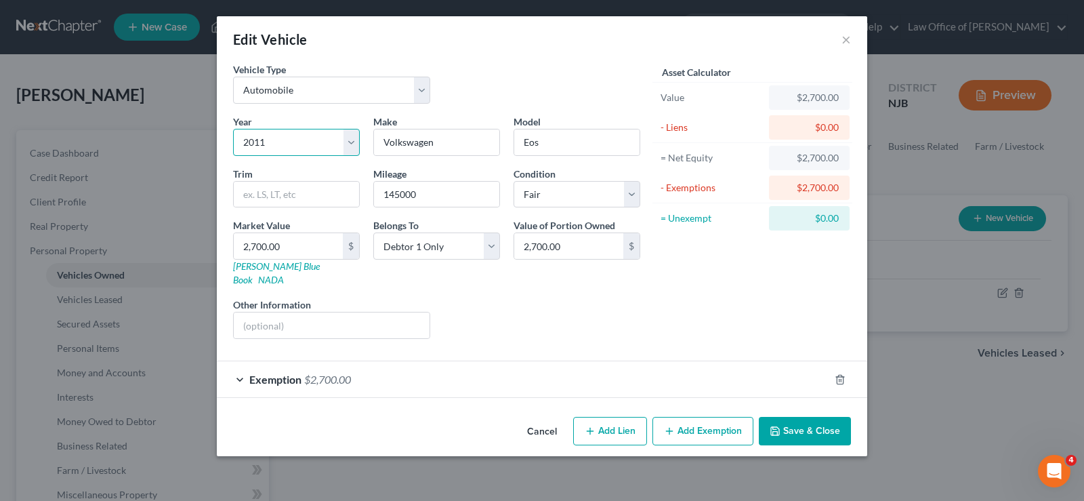
click at [280, 138] on select "Select 2026 2025 2024 2023 2022 2021 2020 2019 2018 2017 2016 2015 2014 2013 20…" at bounding box center [296, 142] width 127 height 27
select select "16"
click at [233, 129] on select "Select 2026 2025 2024 2023 2022 2021 2020 2019 2018 2017 2016 2015 2014 2013 20…" at bounding box center [296, 142] width 127 height 27
click at [768, 417] on button "Save & Close" at bounding box center [805, 431] width 92 height 28
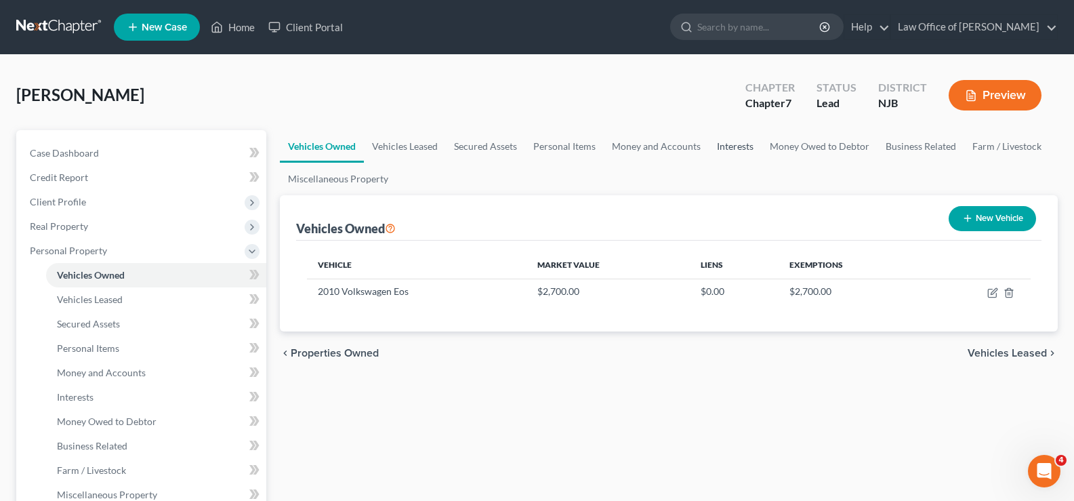
click at [734, 144] on link "Interests" at bounding box center [735, 146] width 53 height 33
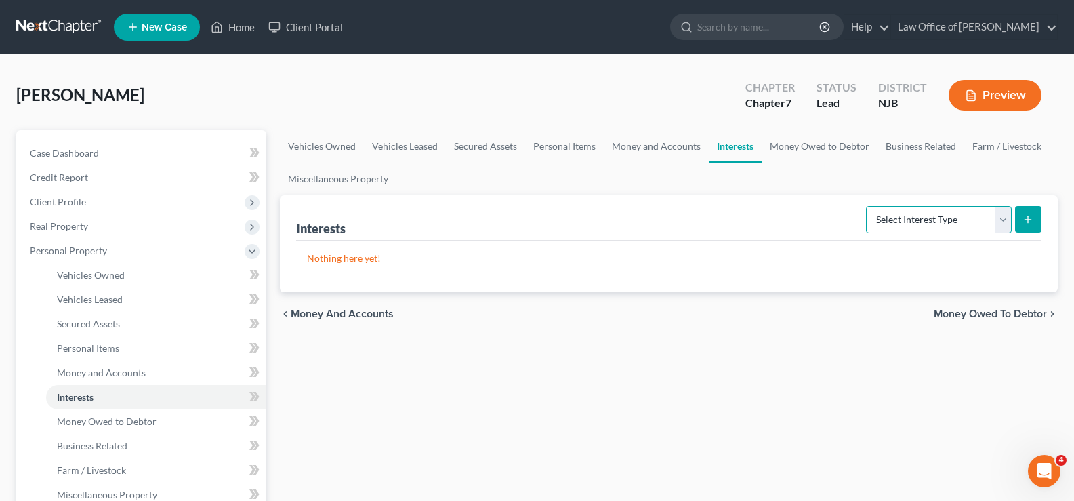
click at [914, 213] on select "Select Interest Type 401K Annuity Bond Education IRA Government Bond Government…" at bounding box center [939, 219] width 146 height 27
select select "401k"
click at [867, 206] on select "Select Interest Type 401K Annuity Bond Education IRA Government Bond Government…" at bounding box center [939, 219] width 146 height 27
click at [1022, 209] on button "submit" at bounding box center [1028, 219] width 26 height 26
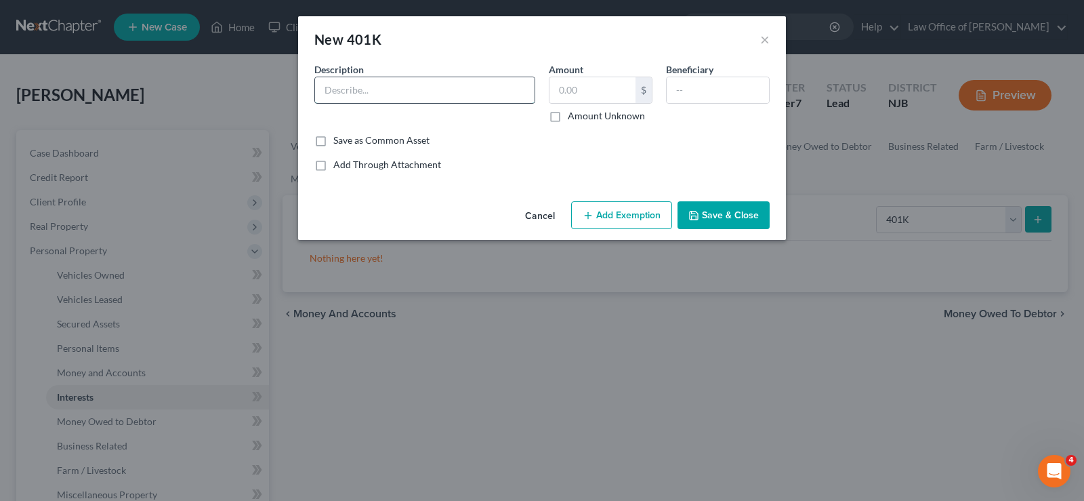
click at [453, 102] on input "text" at bounding box center [425, 90] width 220 height 26
click at [473, 88] on input "401 k FirstEnergy through work" at bounding box center [425, 90] width 220 height 26
type input "401 k FirstEnergy through work excluded"
type input "65,000"
click at [606, 205] on button "Add Exemption" at bounding box center [621, 215] width 101 height 28
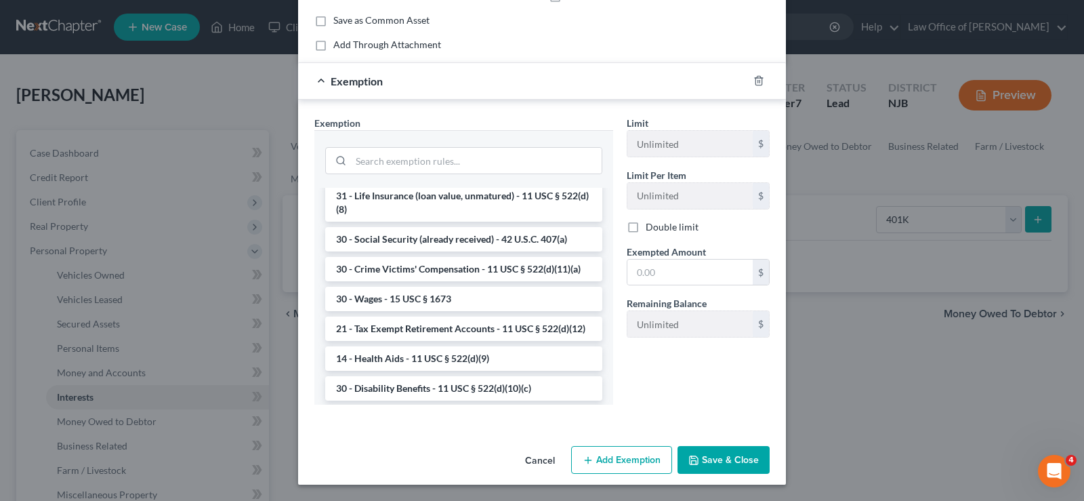
scroll to position [560, 0]
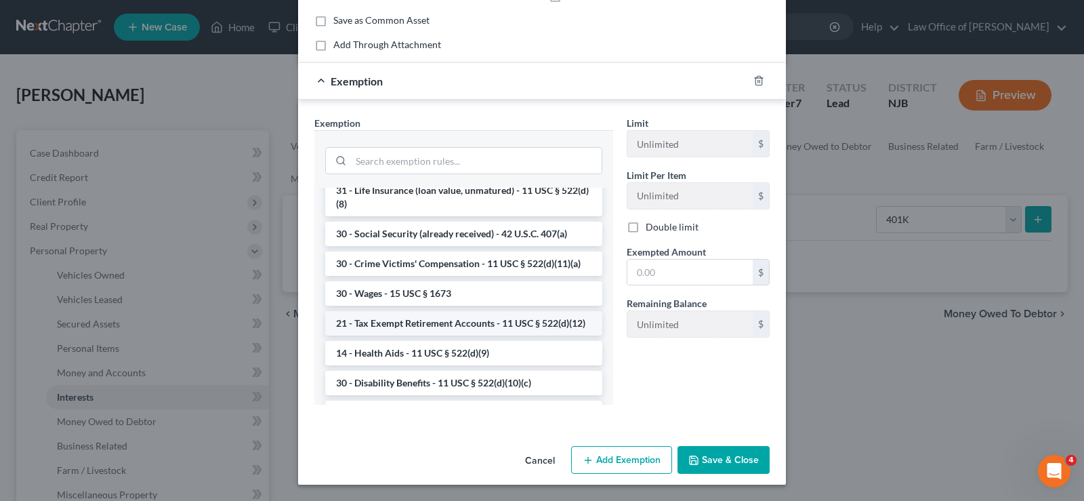
drag, startPoint x: 498, startPoint y: 346, endPoint x: 612, endPoint y: 301, distance: 122.7
click at [498, 335] on li "21 - Tax Exempt Retirement Accounts - 11 USC § 522(d)(12)" at bounding box center [463, 323] width 277 height 24
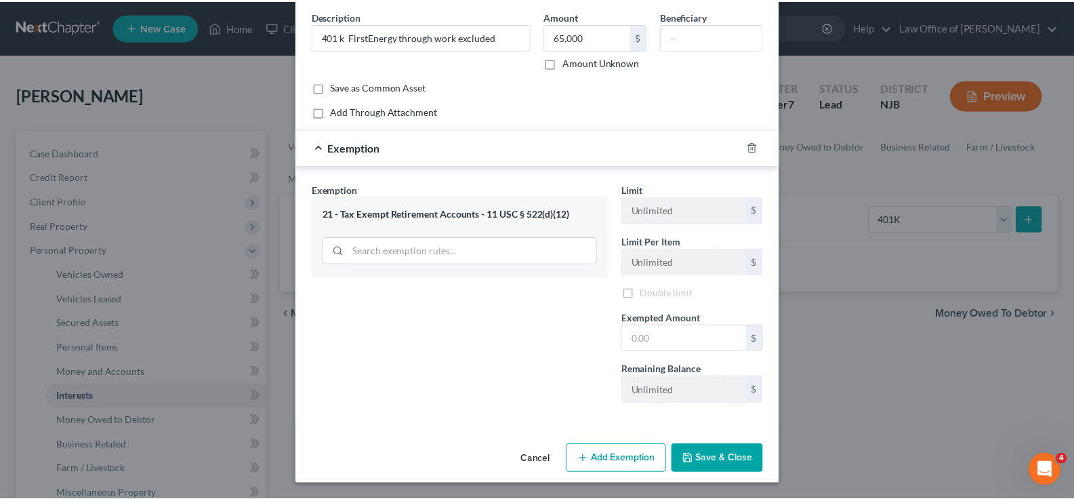
scroll to position [54, 0]
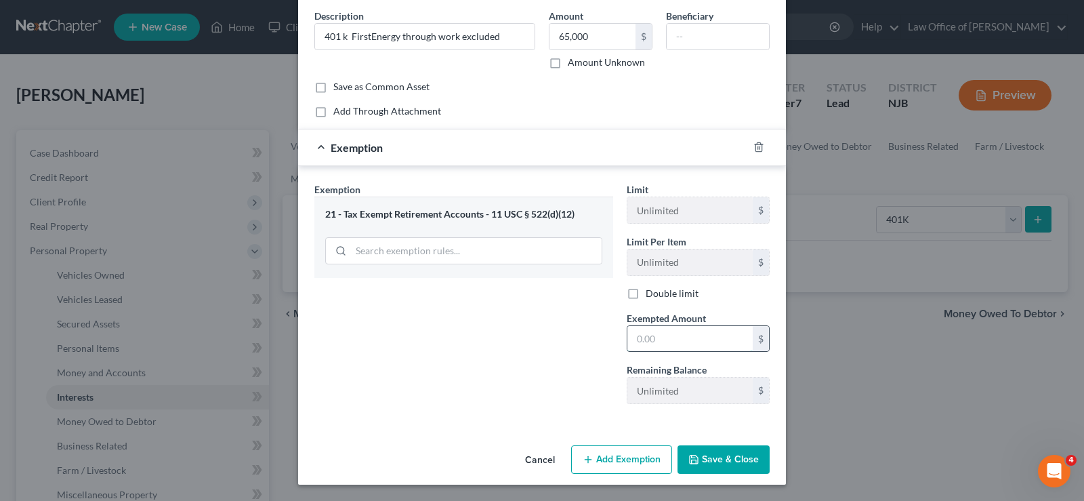
drag, startPoint x: 663, startPoint y: 333, endPoint x: 669, endPoint y: 325, distance: 9.2
click at [663, 333] on input "text" at bounding box center [689, 339] width 125 height 26
type input "65,000"
click at [725, 463] on button "Save & Close" at bounding box center [724, 459] width 92 height 28
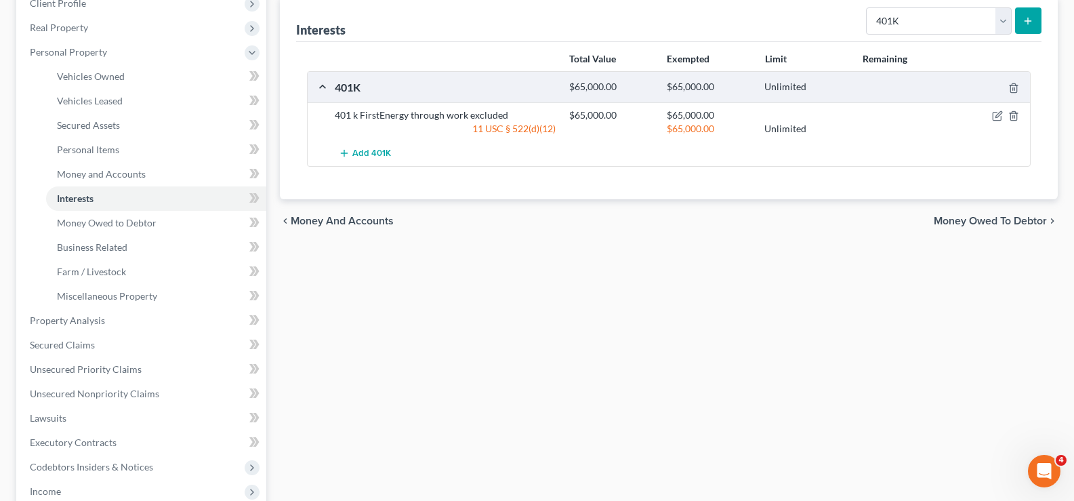
scroll to position [371, 0]
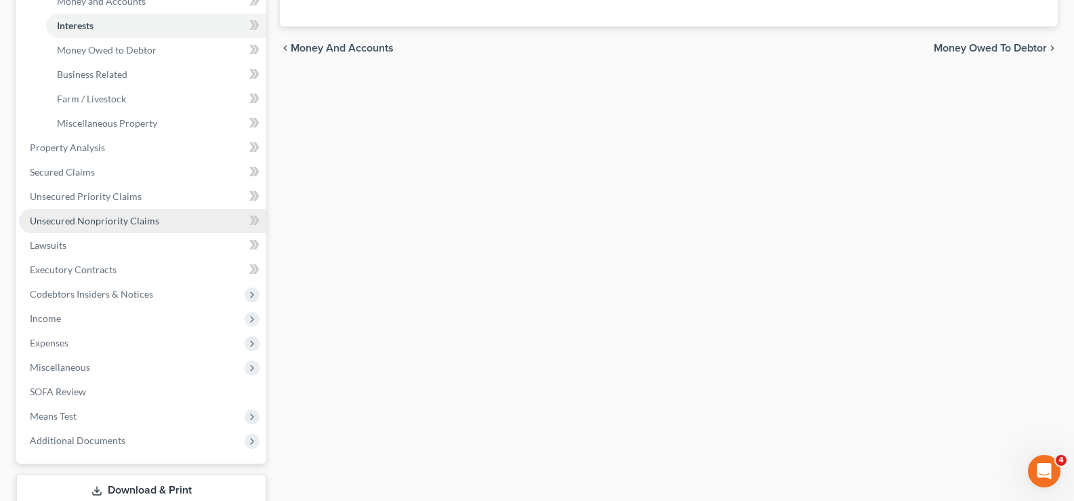
click at [96, 216] on span "Unsecured Nonpriority Claims" at bounding box center [94, 221] width 129 height 12
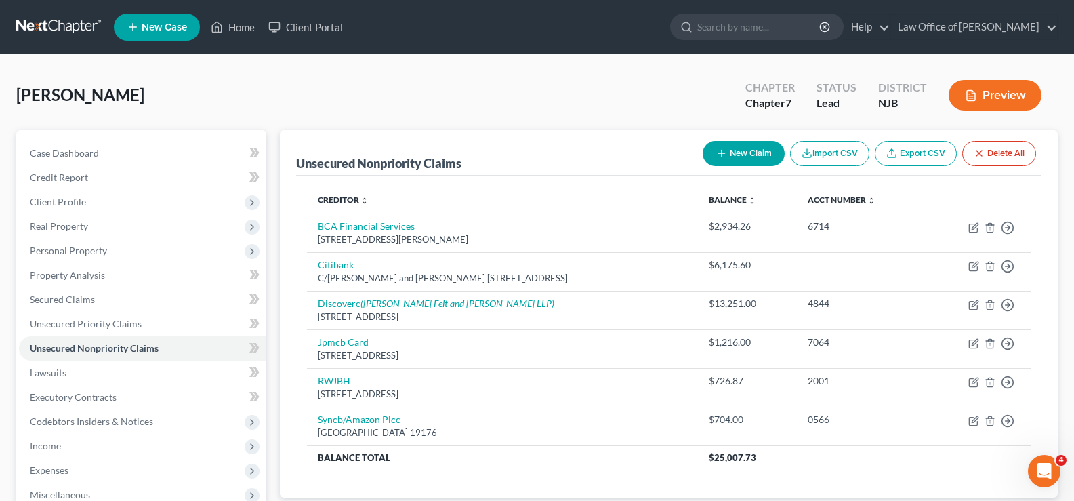
click at [729, 148] on button "New Claim" at bounding box center [744, 153] width 82 height 25
select select "0"
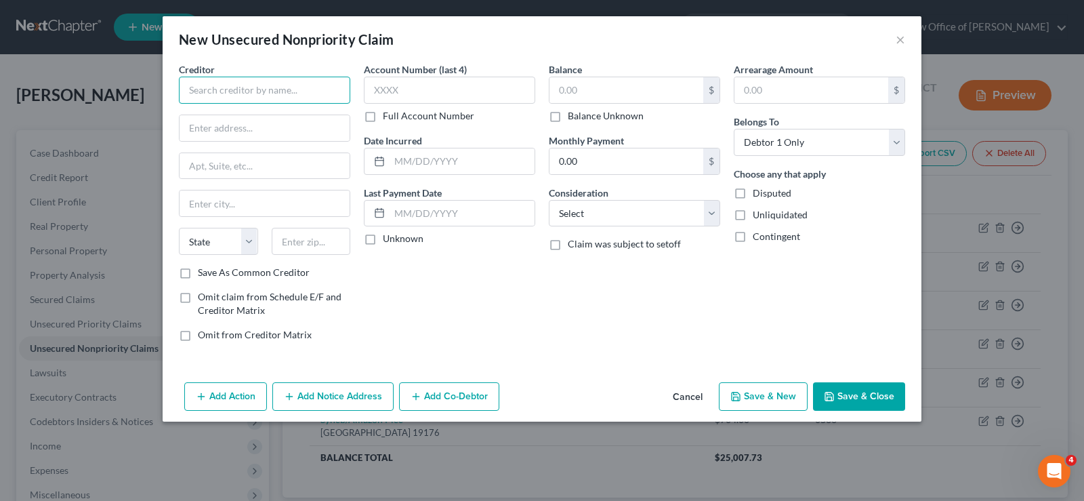
click at [196, 88] on input "text" at bounding box center [264, 90] width 171 height 27
type input "E and S Foods Inc"
type input "[STREET_ADDRESS]"
type input "Number 1"
click at [188, 202] on input "text" at bounding box center [265, 203] width 170 height 26
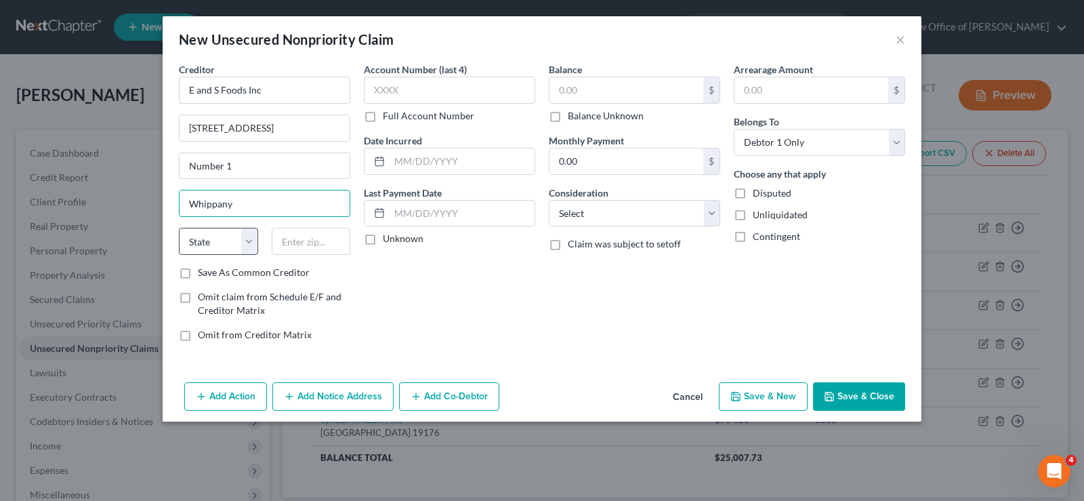
type input "Whippany"
click at [217, 240] on select "State [US_STATE] AK AR AZ CA CO CT DE DC [GEOGRAPHIC_DATA] [GEOGRAPHIC_DATA] GU…" at bounding box center [218, 241] width 79 height 27
select select "33"
click at [179, 228] on select "State [US_STATE] AK AR AZ CA CO CT DE DC [GEOGRAPHIC_DATA] [GEOGRAPHIC_DATA] GU…" at bounding box center [218, 241] width 79 height 27
click at [283, 249] on input "text" at bounding box center [311, 241] width 79 height 27
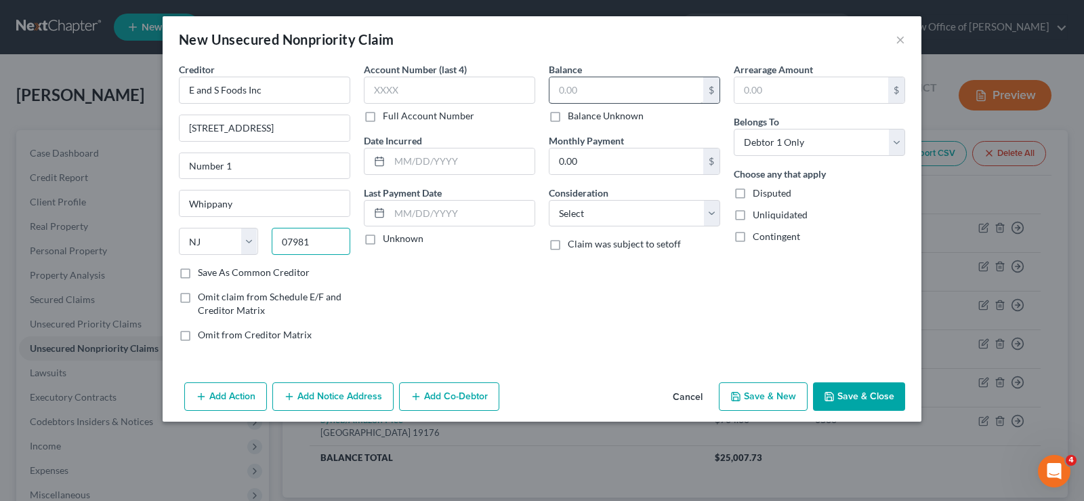
type input "07981"
click at [566, 88] on input "text" at bounding box center [626, 90] width 154 height 26
type input "34,000"
click at [776, 140] on select "Select Debtor 1 Only Debtor 2 Only Debtor 1 And Debtor 2 Only At Least One Of T…" at bounding box center [819, 142] width 171 height 27
select select "3"
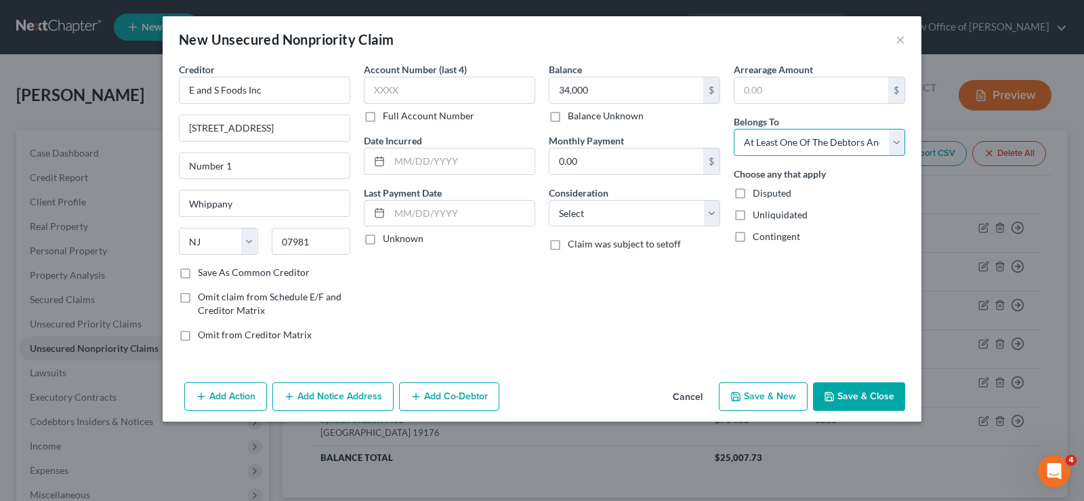
click at [734, 129] on select "Select Debtor 1 Only Debtor 2 Only Debtor 1 And Debtor 2 Only At Least One Of T…" at bounding box center [819, 142] width 171 height 27
click at [753, 193] on label "Disputed" at bounding box center [772, 193] width 39 height 14
click at [758, 193] on input "Disputed" at bounding box center [762, 190] width 9 height 9
checkbox input "true"
click at [848, 393] on button "Save & Close" at bounding box center [859, 396] width 92 height 28
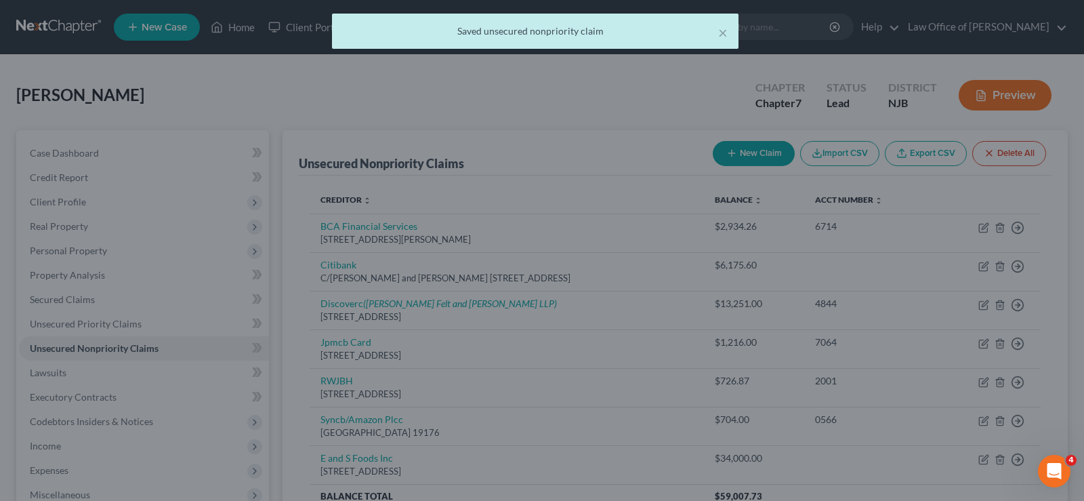
type input "34,000.00"
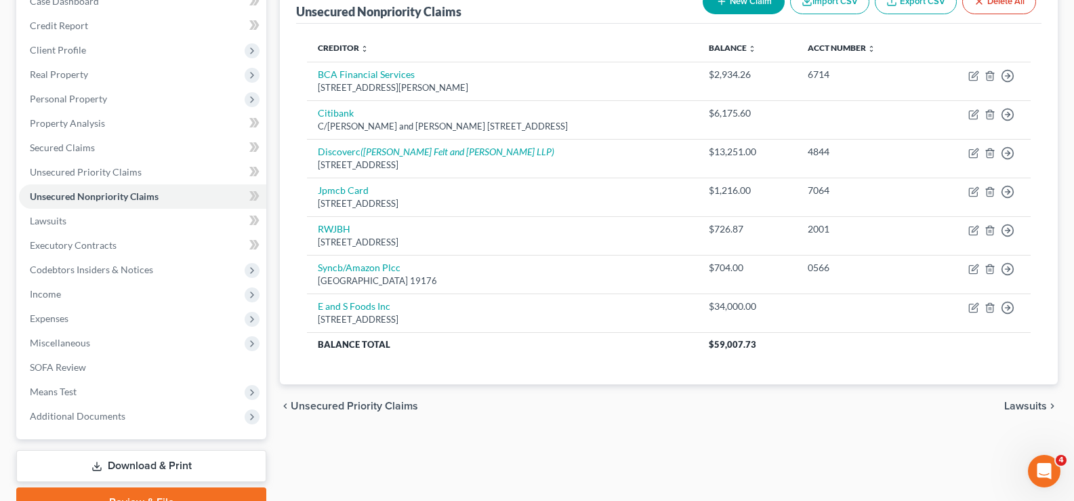
scroll to position [220, 0]
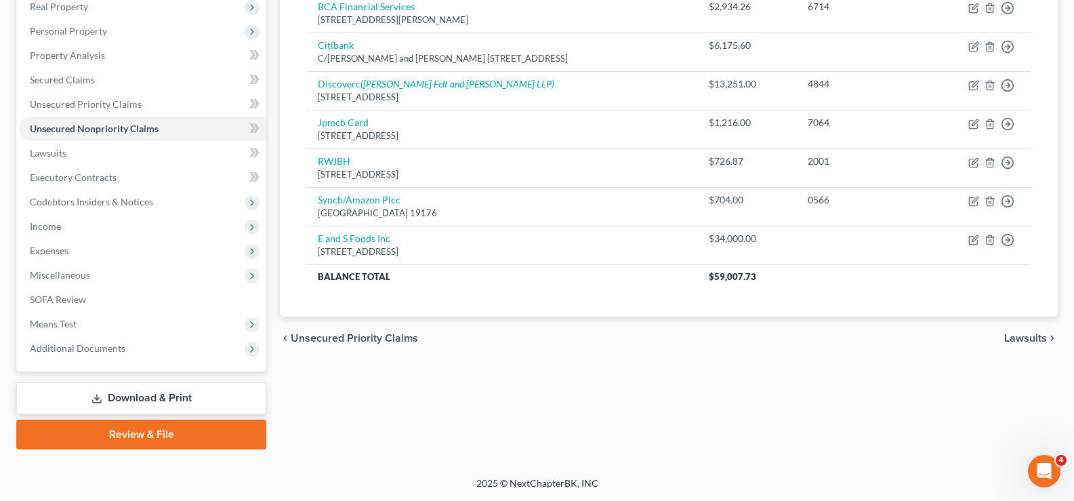
click at [157, 430] on link "Review & File" at bounding box center [141, 434] width 250 height 30
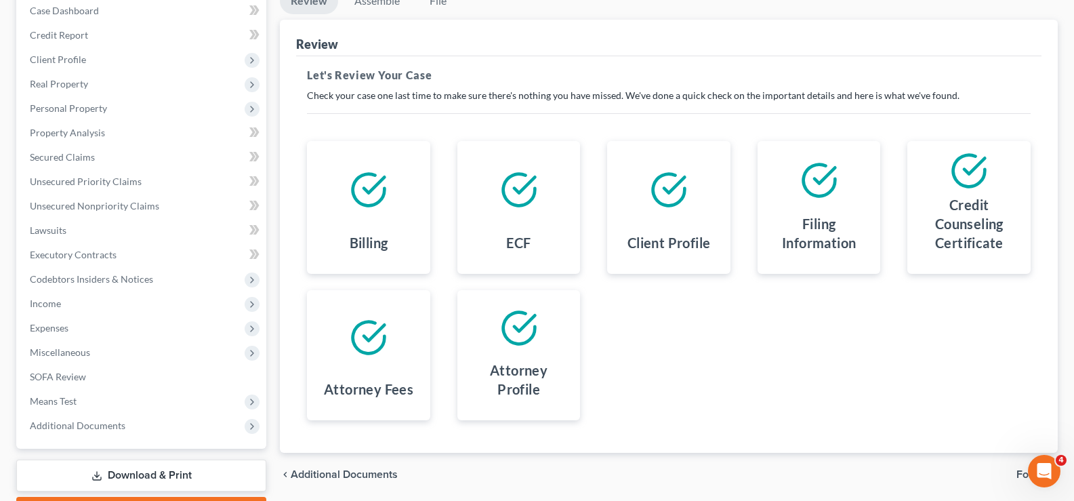
scroll to position [220, 0]
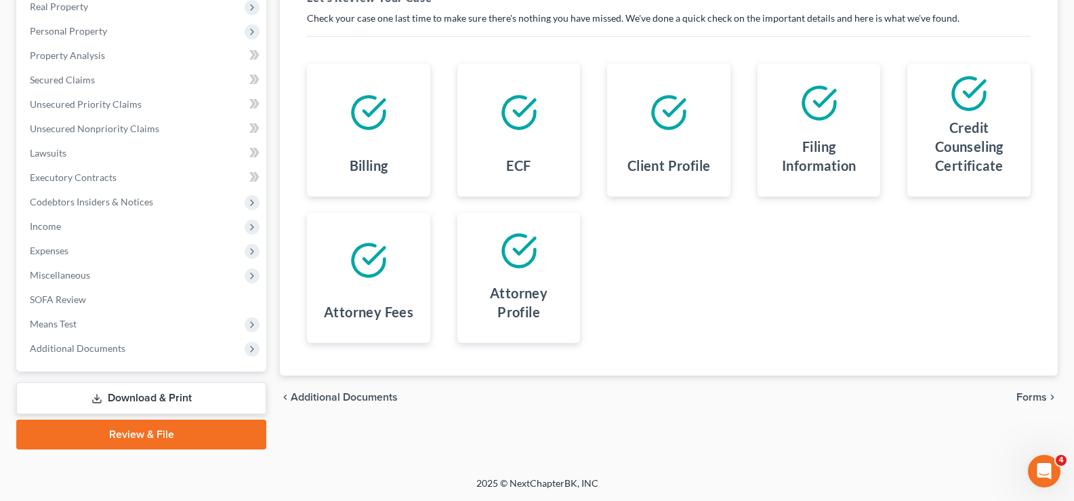
click at [1035, 394] on span "Forms" at bounding box center [1031, 397] width 30 height 11
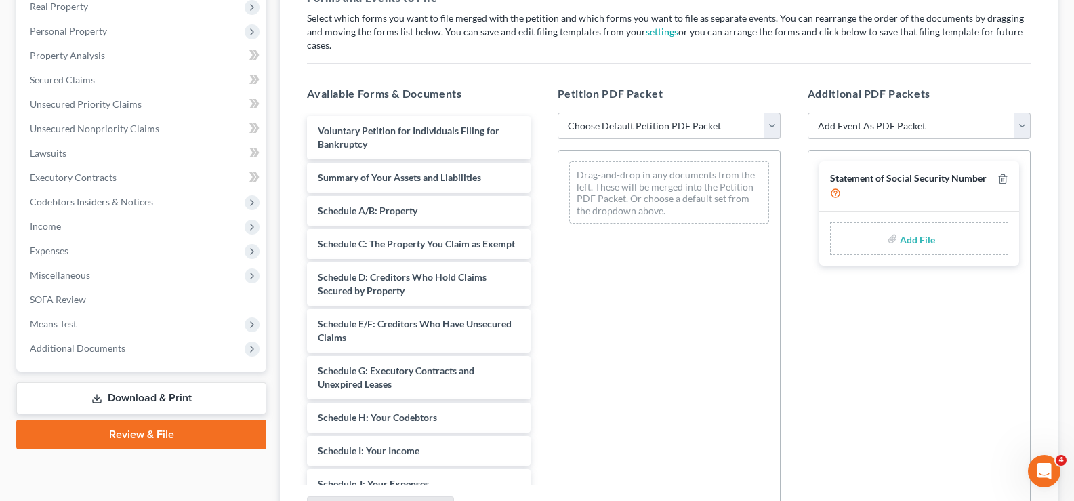
click at [640, 112] on select "Choose Default Petition PDF Packet Complete Bankruptcy Petition (all forms and …" at bounding box center [669, 125] width 223 height 27
select select "0"
click at [558, 112] on select "Choose Default Petition PDF Packet Complete Bankruptcy Petition (all forms and …" at bounding box center [669, 125] width 223 height 27
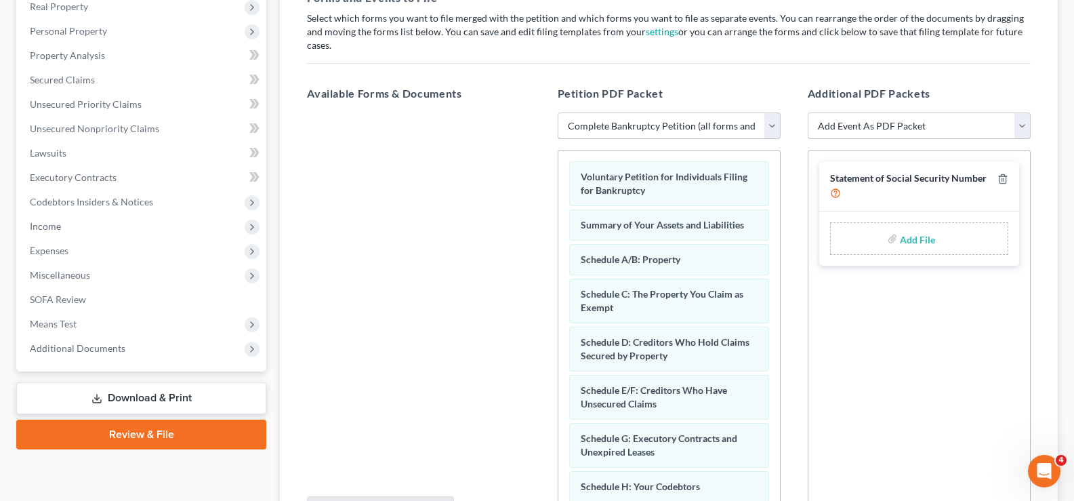
scroll to position [350, 0]
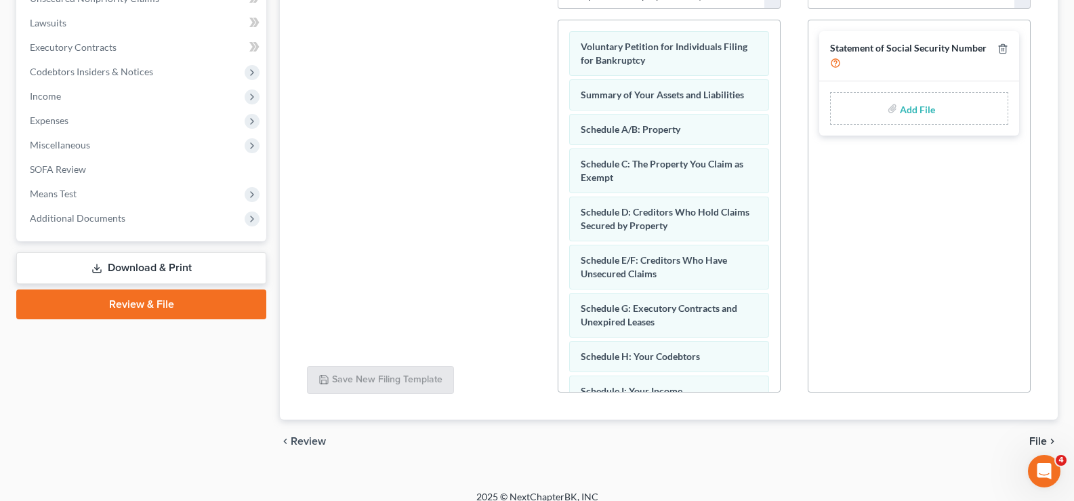
click at [1038, 436] on span "File" at bounding box center [1038, 441] width 18 height 11
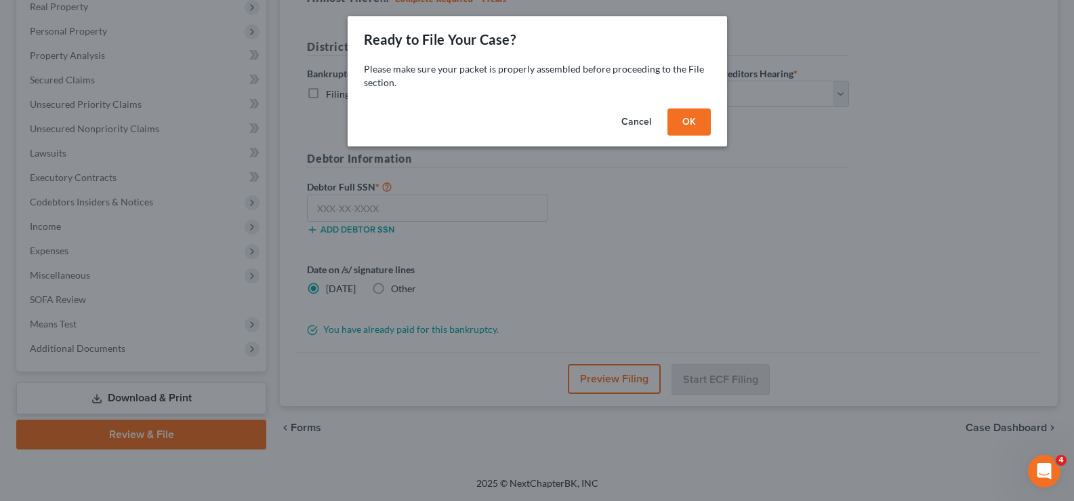
scroll to position [220, 0]
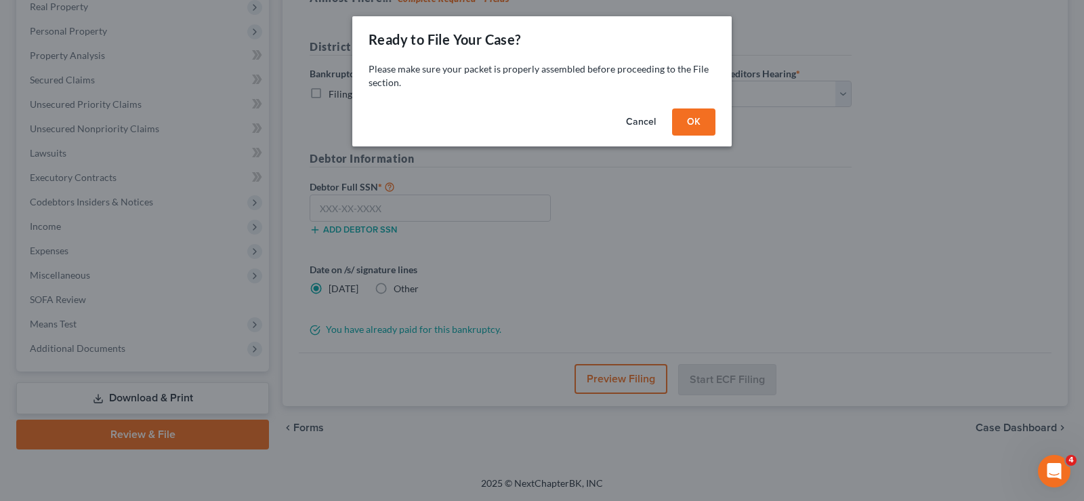
click at [684, 122] on button "OK" at bounding box center [693, 121] width 43 height 27
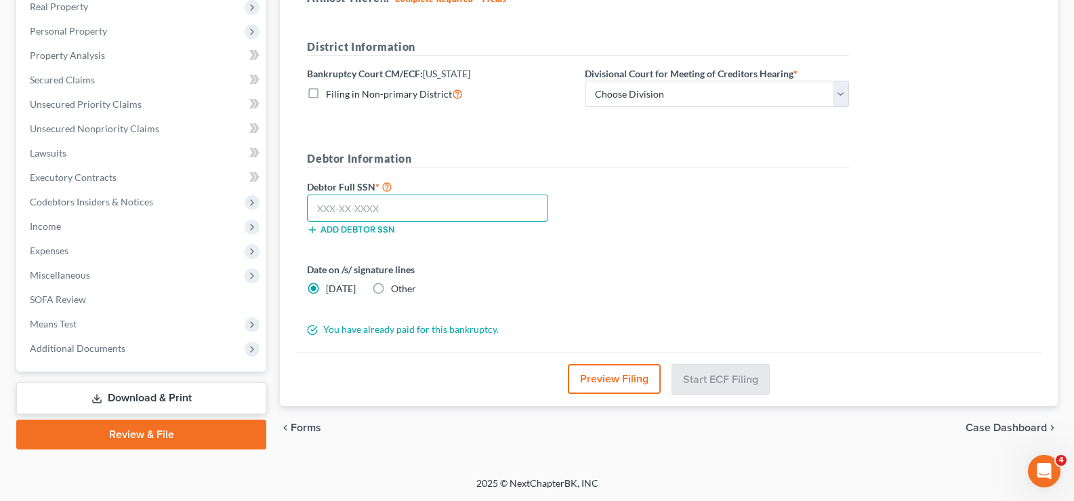
click at [325, 209] on input "text" at bounding box center [427, 207] width 241 height 27
type input "143-58-7374"
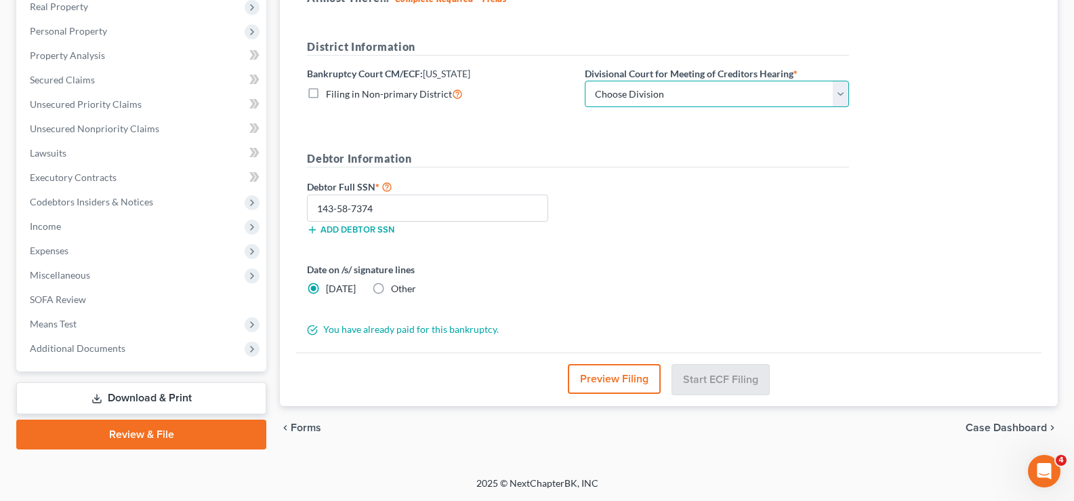
drag, startPoint x: 804, startPoint y: 81, endPoint x: 735, endPoint y: 96, distance: 70.7
click at [804, 81] on select "Choose Division [GEOGRAPHIC_DATA] [GEOGRAPHIC_DATA]/[GEOGRAPHIC_DATA] [GEOGRAPH…" at bounding box center [717, 94] width 264 height 27
select select "3"
click at [585, 81] on select "Choose Division [GEOGRAPHIC_DATA] [GEOGRAPHIC_DATA]/[GEOGRAPHIC_DATA] [GEOGRAPH…" at bounding box center [717, 94] width 264 height 27
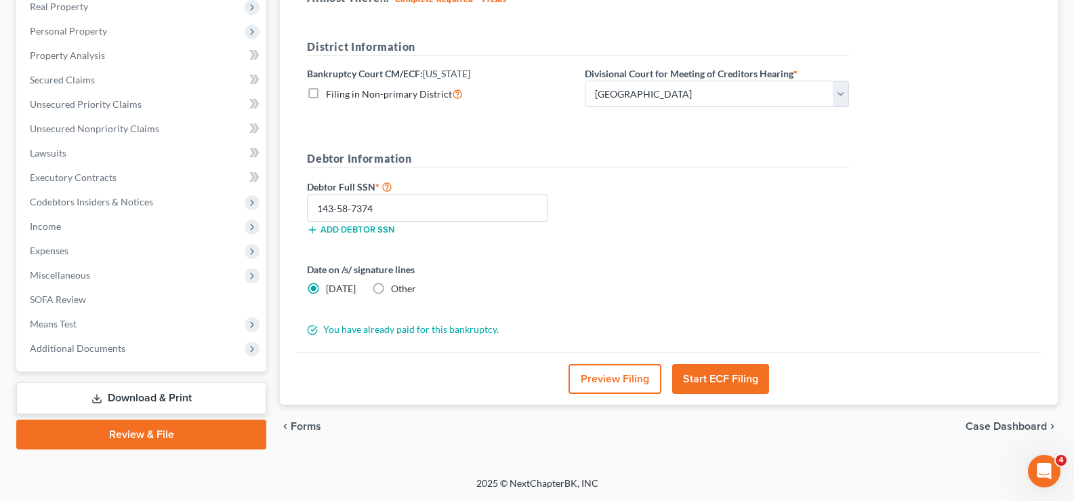
click at [610, 377] on button "Preview Filing" at bounding box center [614, 379] width 93 height 30
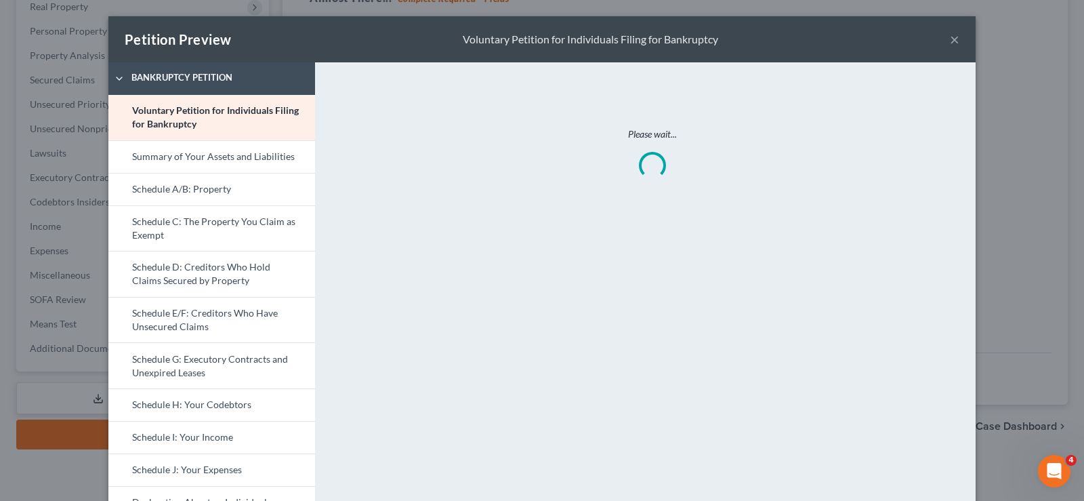
click at [951, 33] on button "×" at bounding box center [954, 39] width 9 height 16
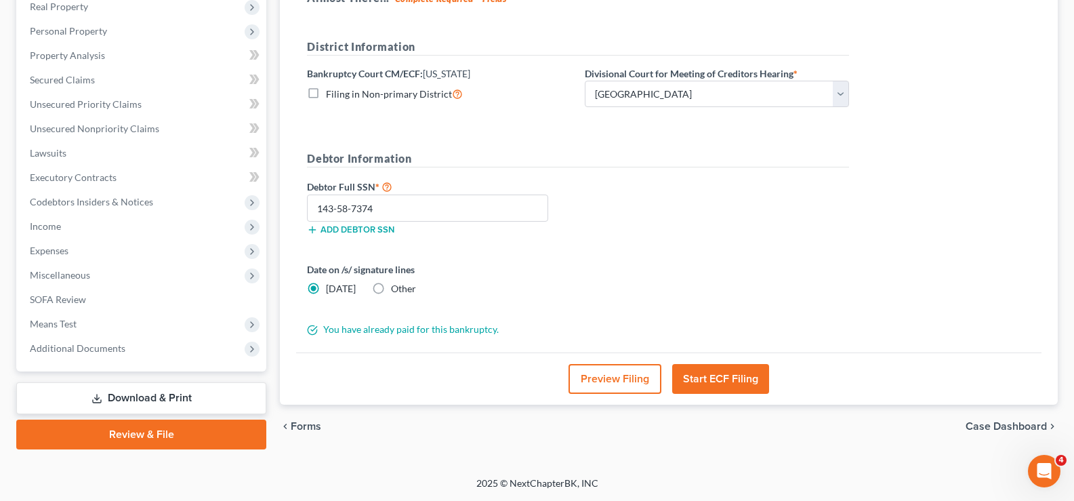
click at [707, 370] on button "Start ECF Filing" at bounding box center [720, 379] width 97 height 30
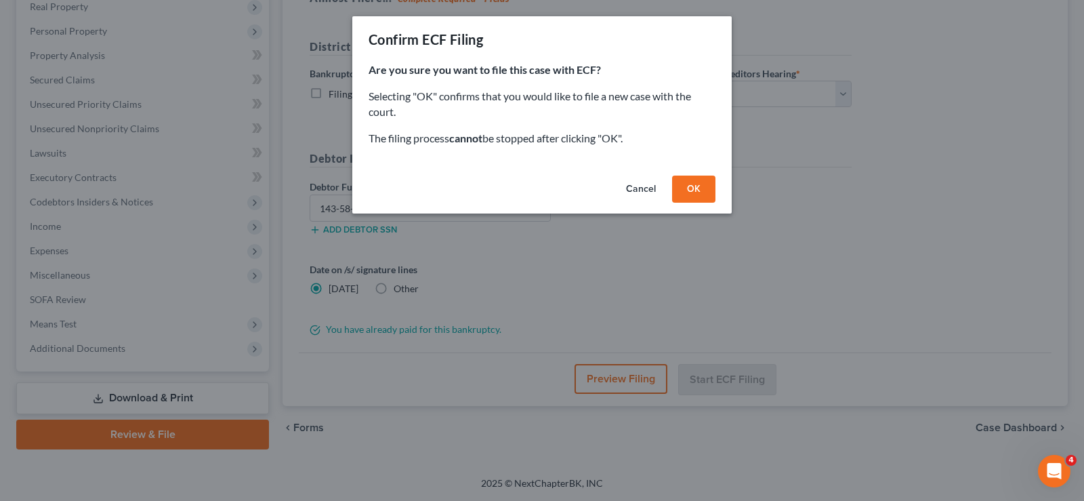
click at [703, 180] on button "OK" at bounding box center [693, 188] width 43 height 27
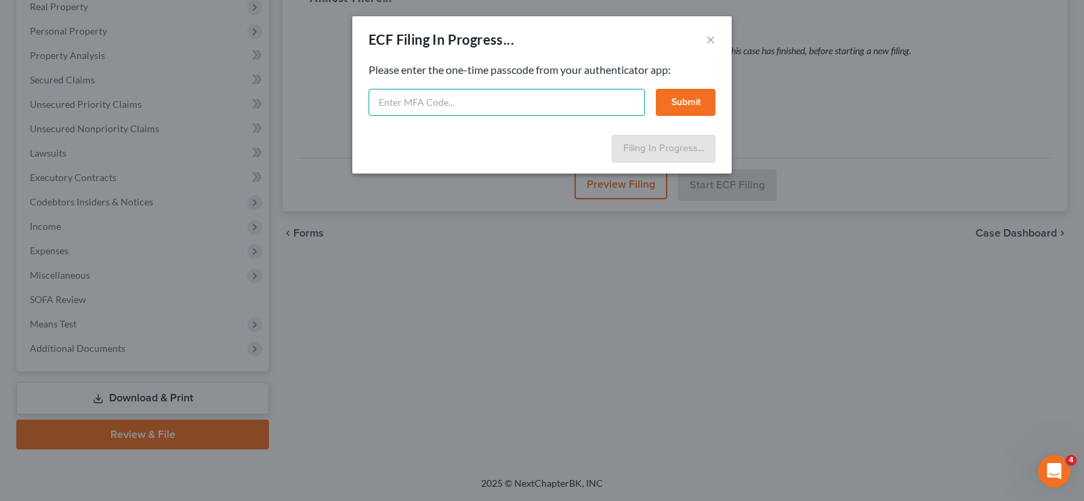
click at [389, 98] on input "text" at bounding box center [507, 102] width 276 height 27
type input "523123"
click at [684, 102] on button "Submit" at bounding box center [686, 102] width 60 height 27
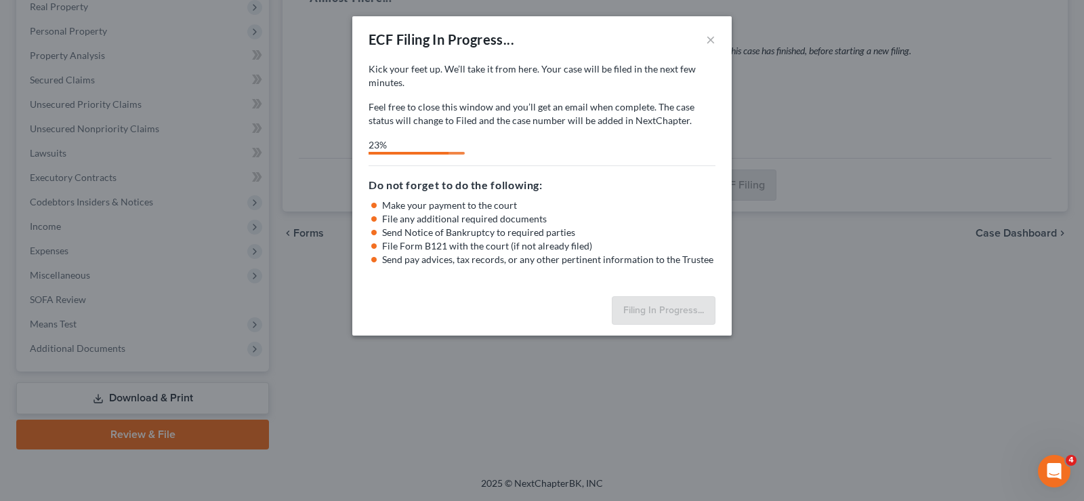
select select "3"
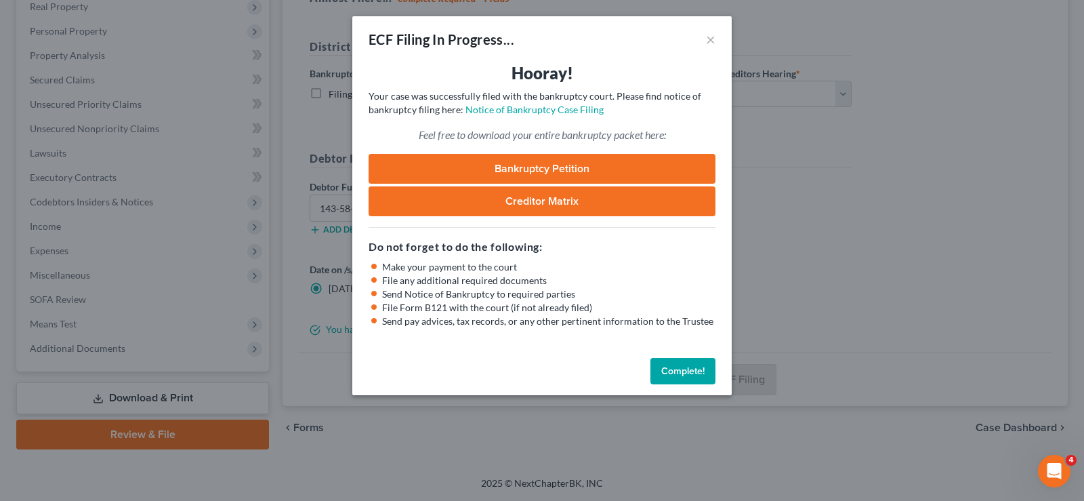
click at [674, 369] on button "Complete!" at bounding box center [682, 371] width 65 height 27
